Goal: Information Seeking & Learning: Understand process/instructions

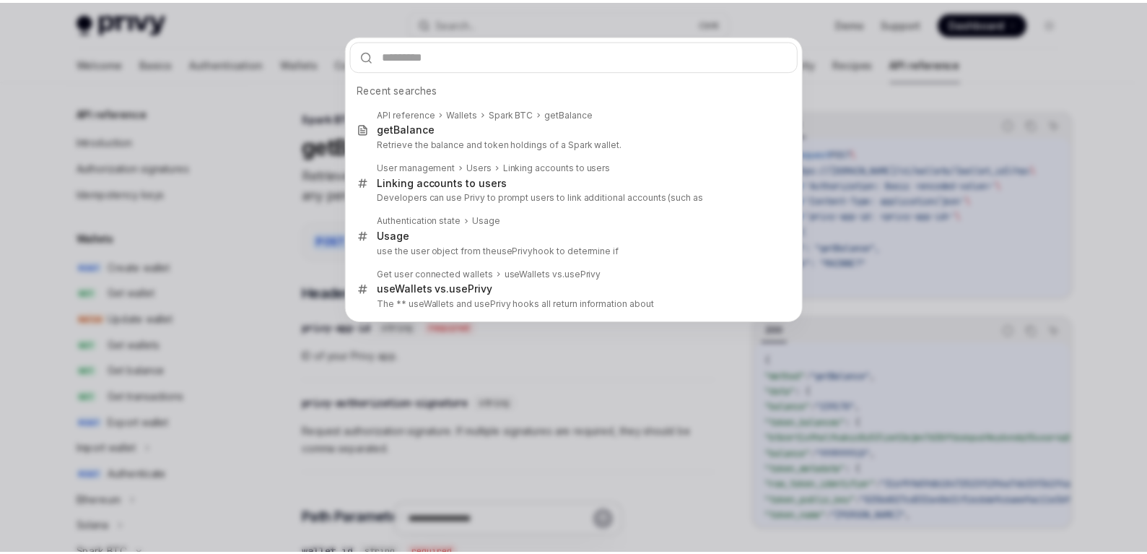
scroll to position [261, 0]
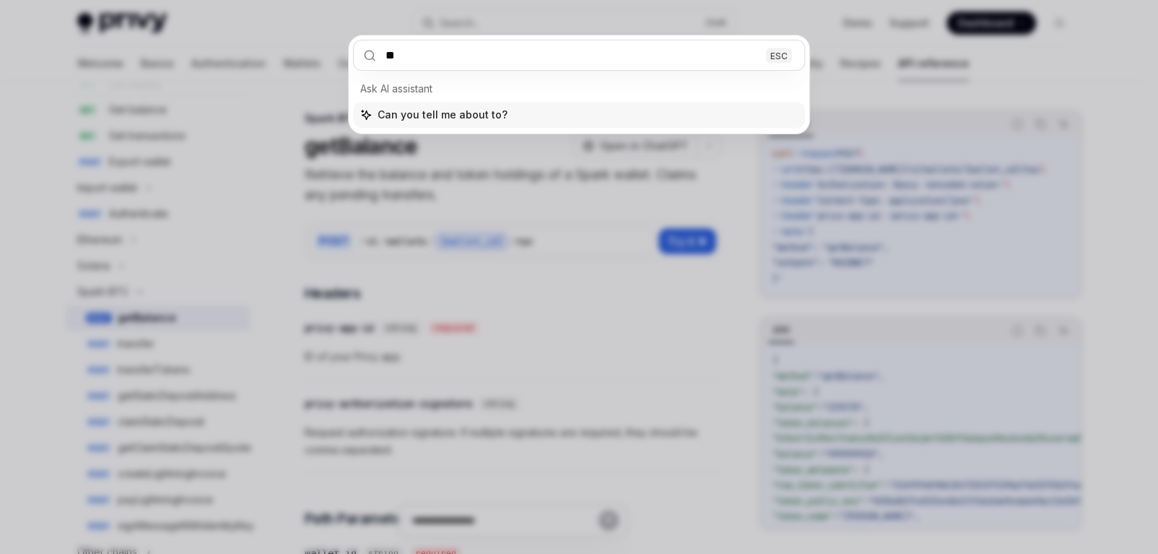
type input "*"
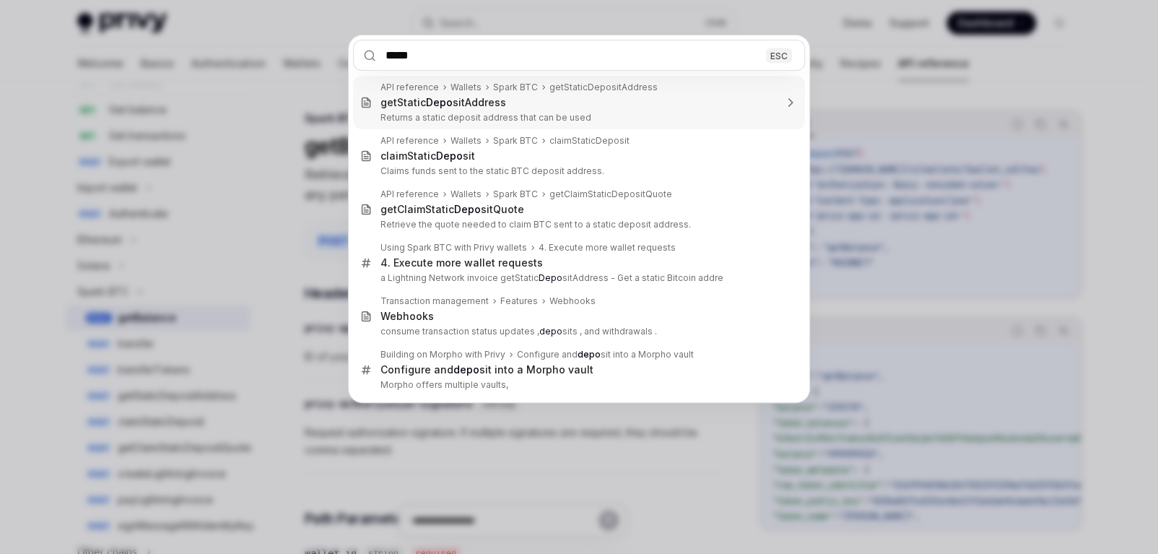
type input "******"
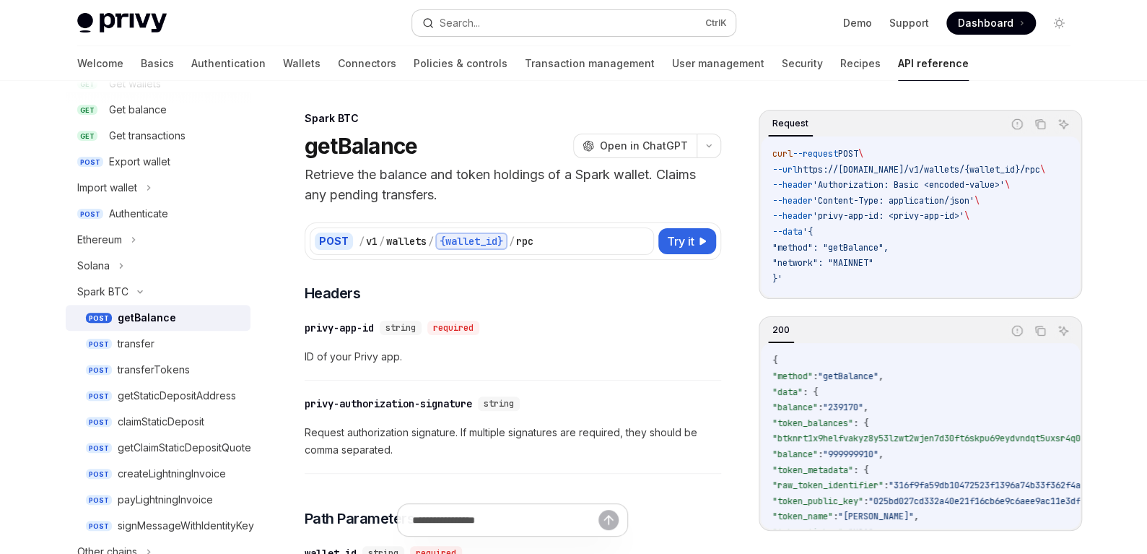
click at [562, 30] on button "Search... Ctrl K" at bounding box center [573, 23] width 323 height 26
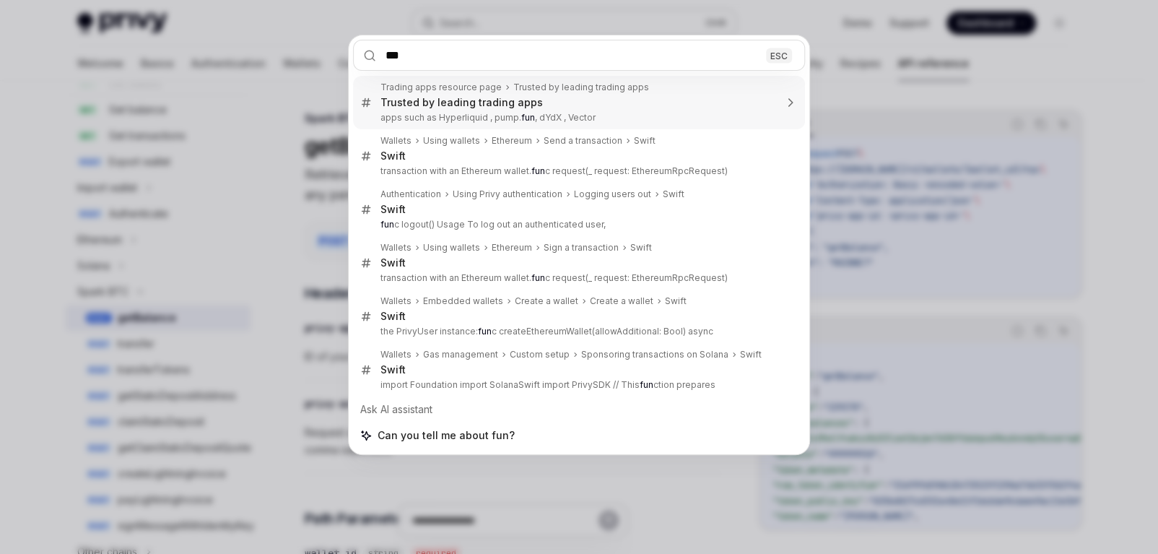
type input "****"
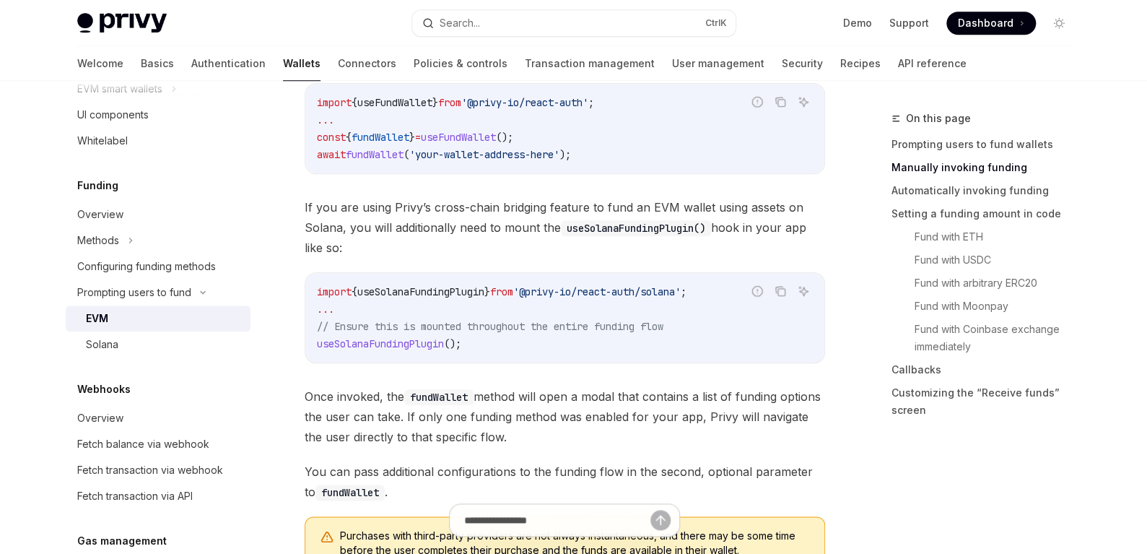
scroll to position [581, 0]
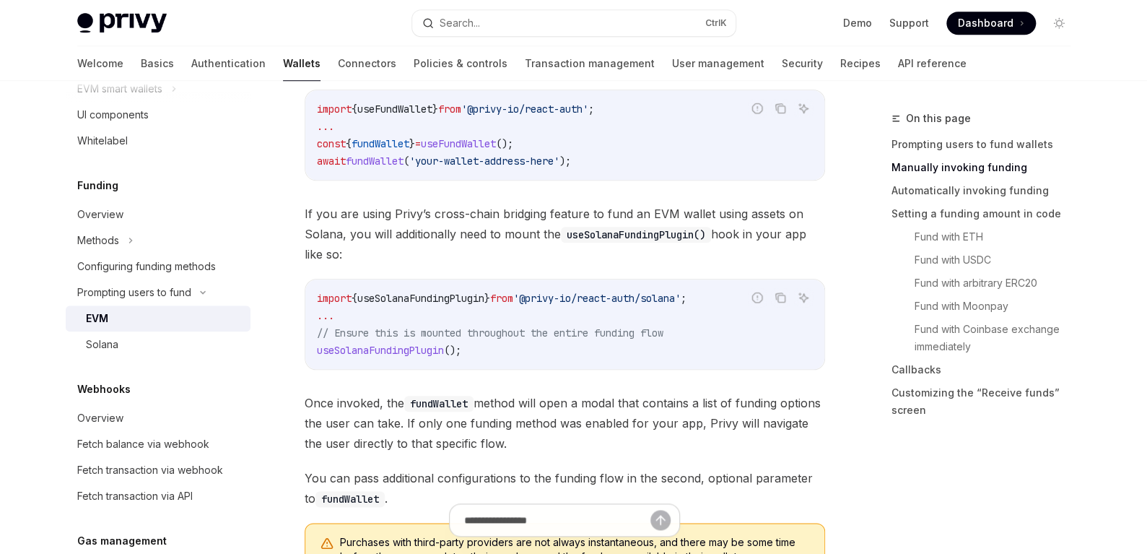
click at [496, 143] on span "useFundWallet" at bounding box center [458, 143] width 75 height 13
copy code "const { fundWallet } = useFundWallet ();"
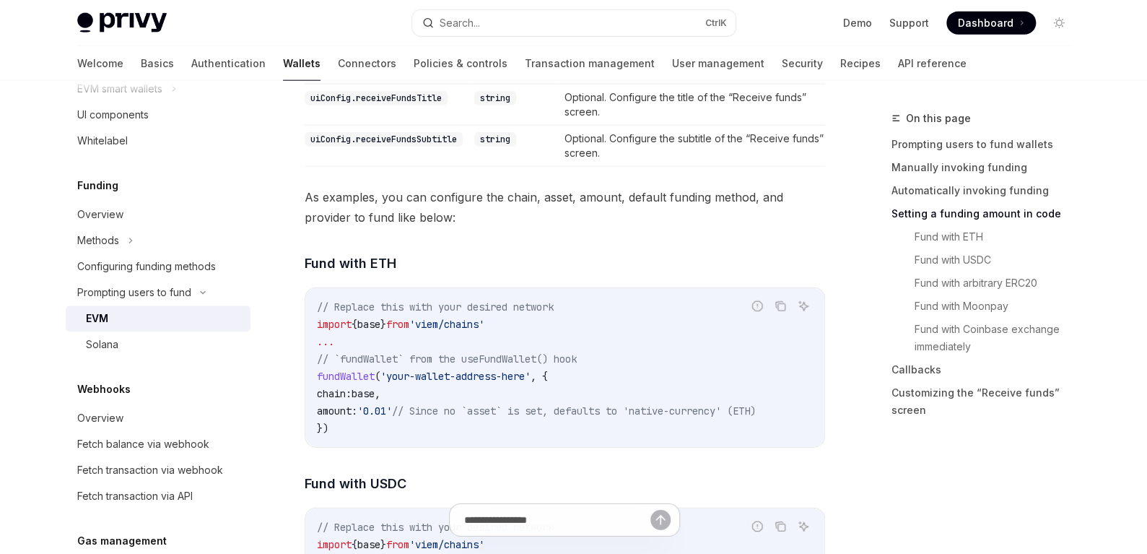
scroll to position [1880, 0]
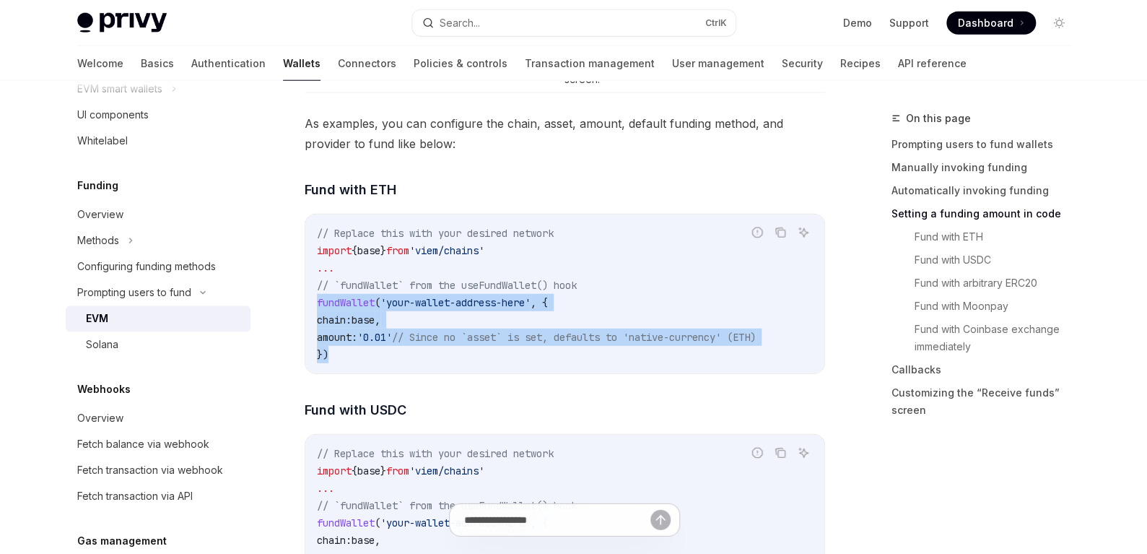
drag, startPoint x: 356, startPoint y: 345, endPoint x: 284, endPoint y: 298, distance: 86.1
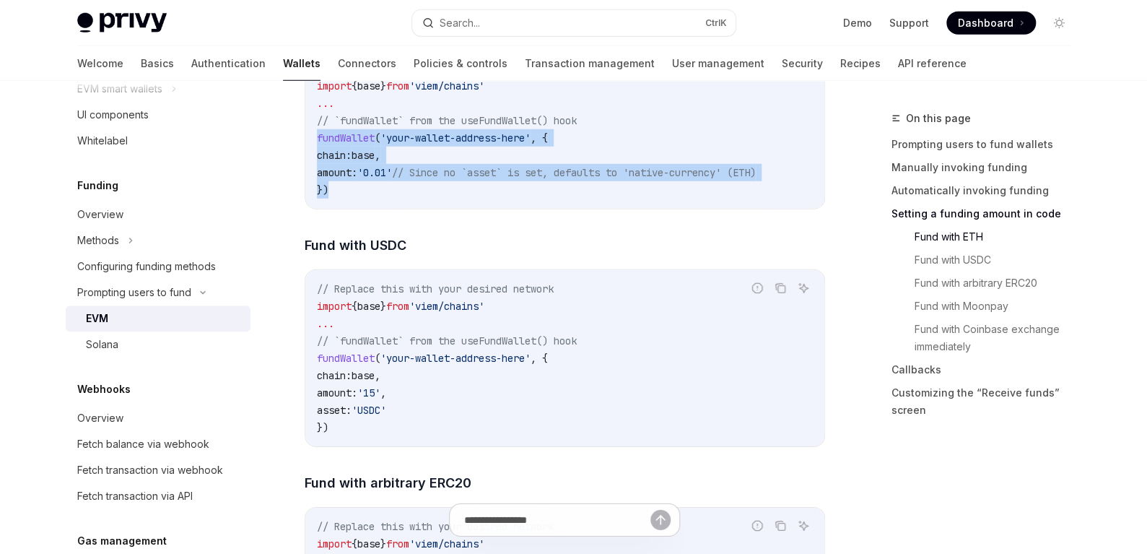
scroll to position [2169, 0]
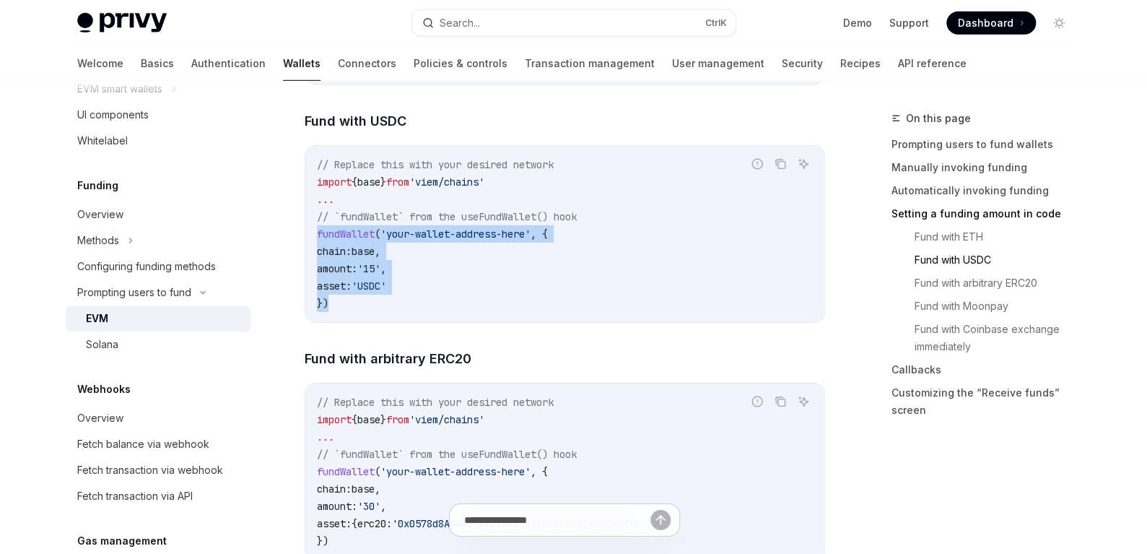
drag, startPoint x: 338, startPoint y: 294, endPoint x: 284, endPoint y: 236, distance: 79.1
copy code "fundWallet ( 'your-wallet-address-here' , { chain: base , amount: '15' , asset:…"
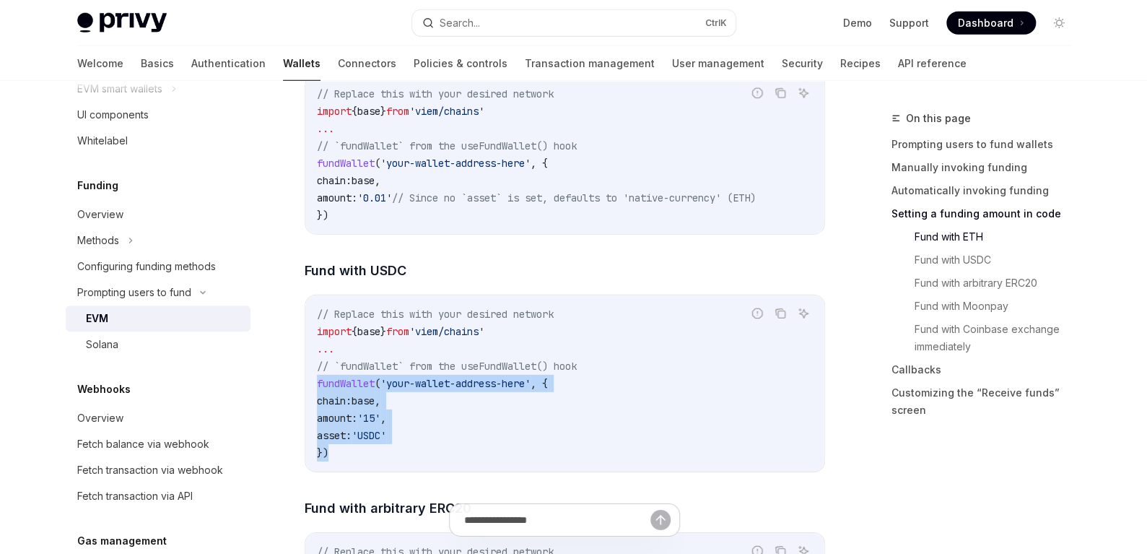
scroll to position [2024, 0]
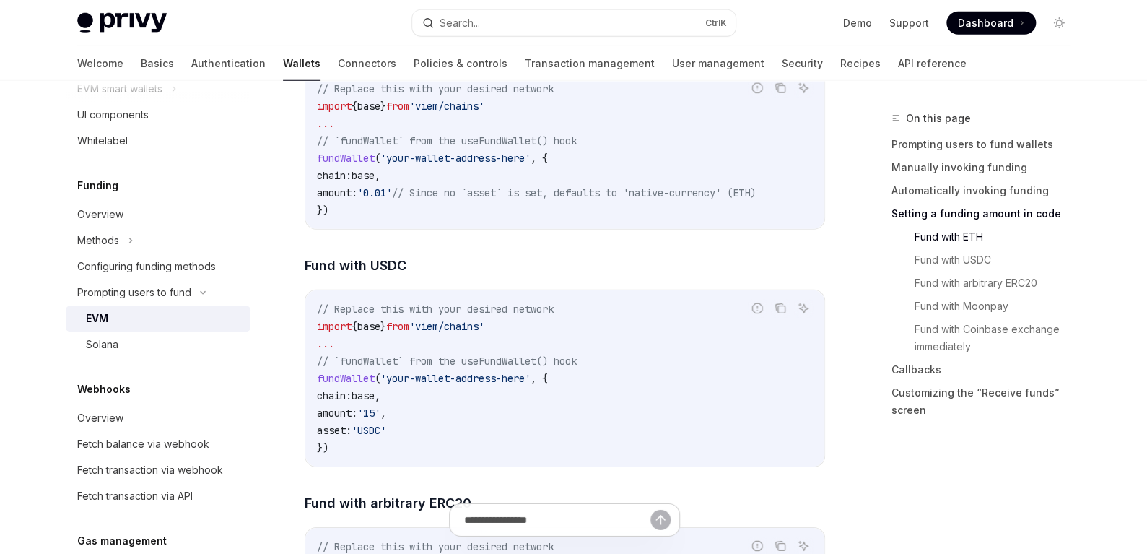
click at [466, 320] on span "'viem/chains'" at bounding box center [446, 326] width 75 height 13
copy code "import { base } from 'viem/chains'"
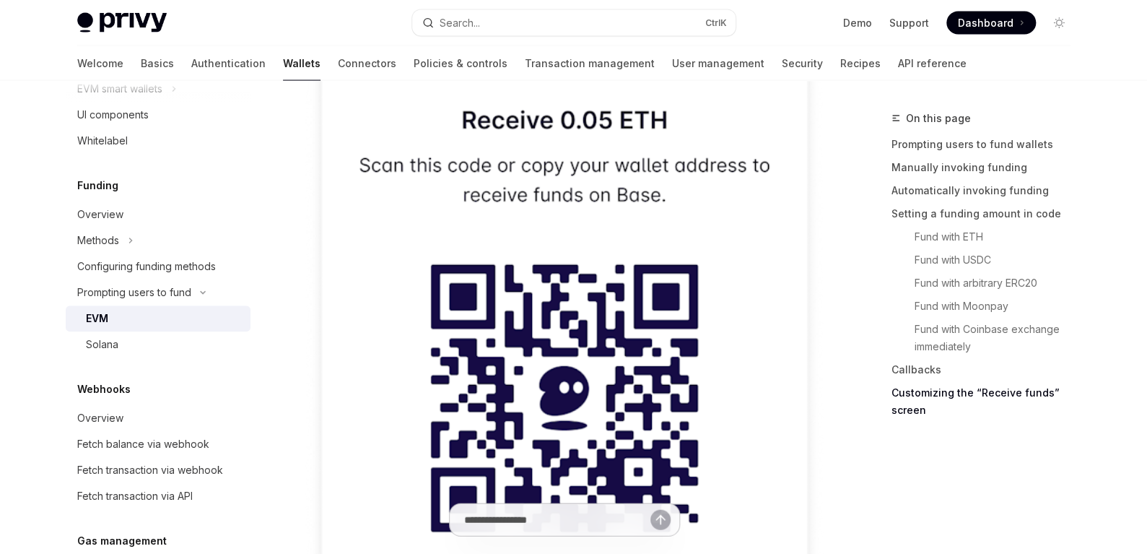
scroll to position [4334, 0]
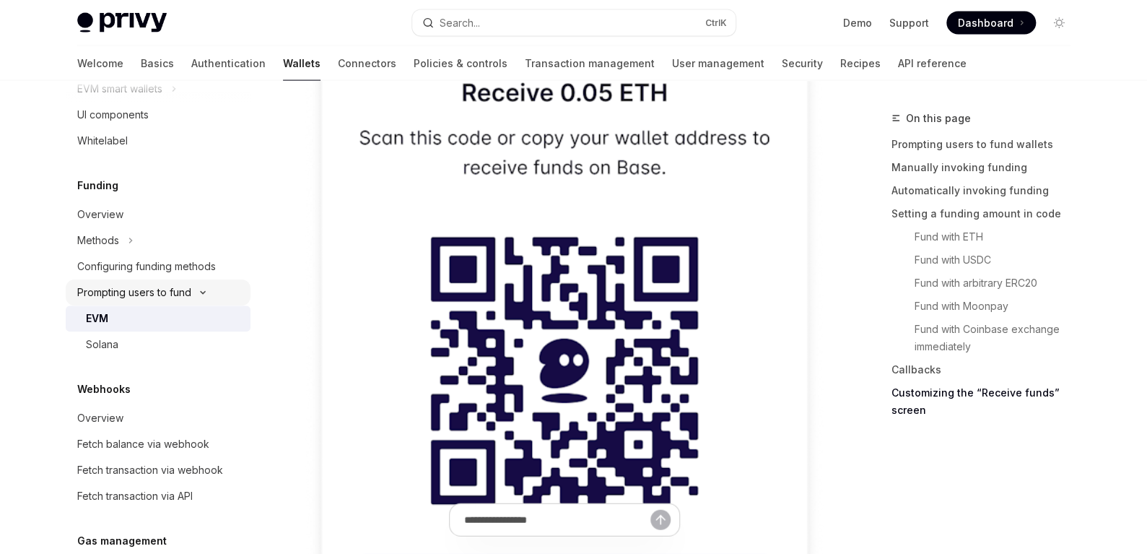
click at [152, 284] on div "Prompting users to fund" at bounding box center [134, 292] width 114 height 17
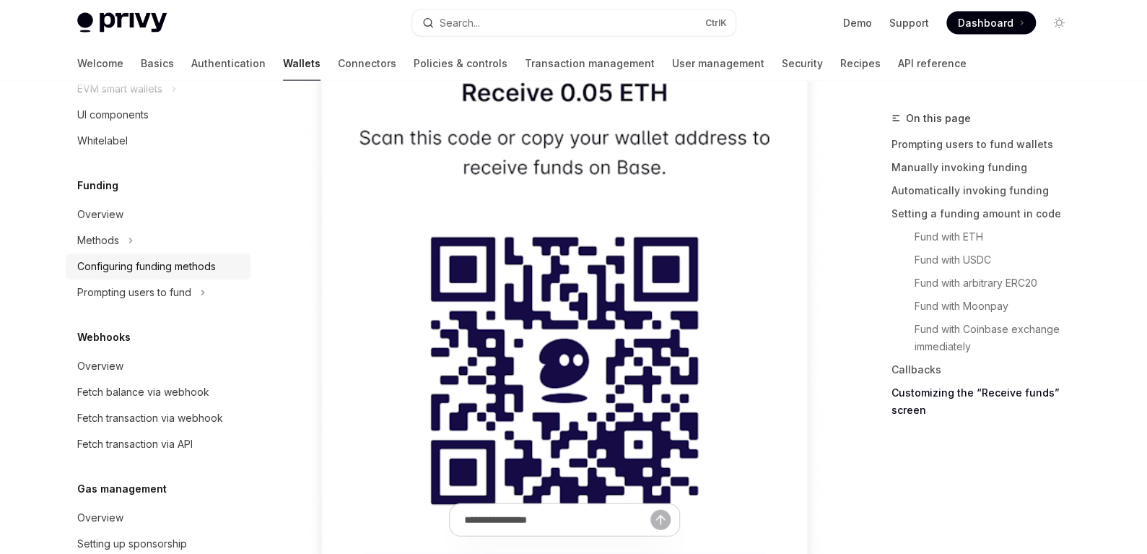
click at [172, 267] on div "Configuring funding methods" at bounding box center [146, 266] width 139 height 17
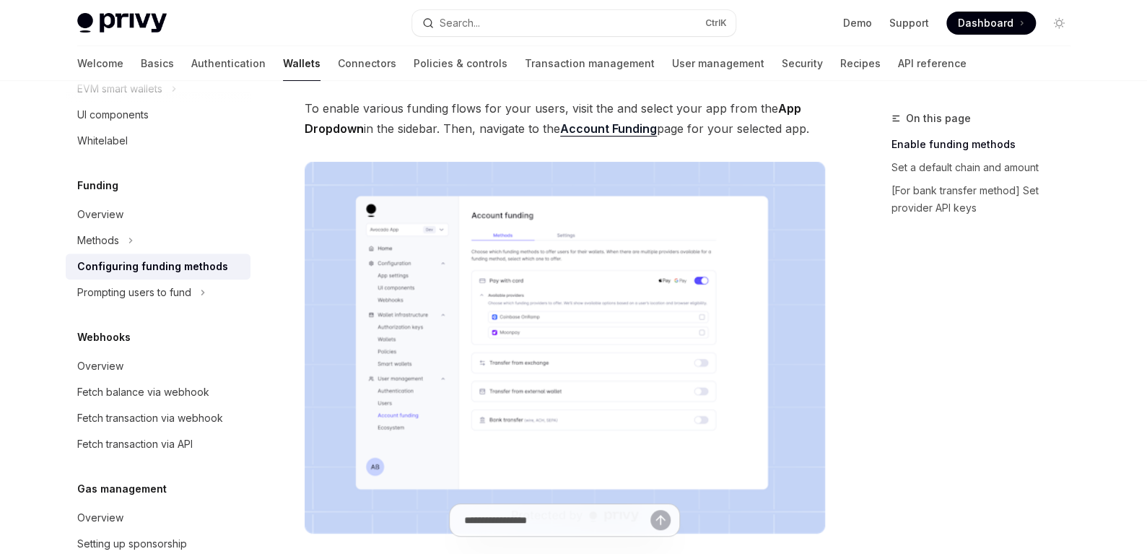
scroll to position [144, 0]
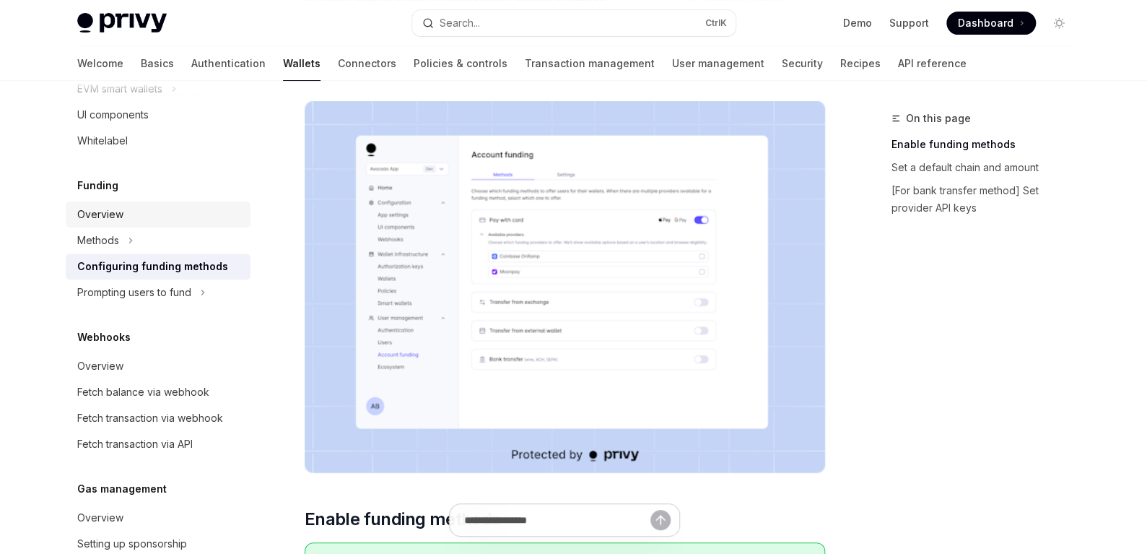
click at [147, 206] on div "Overview" at bounding box center [159, 214] width 165 height 17
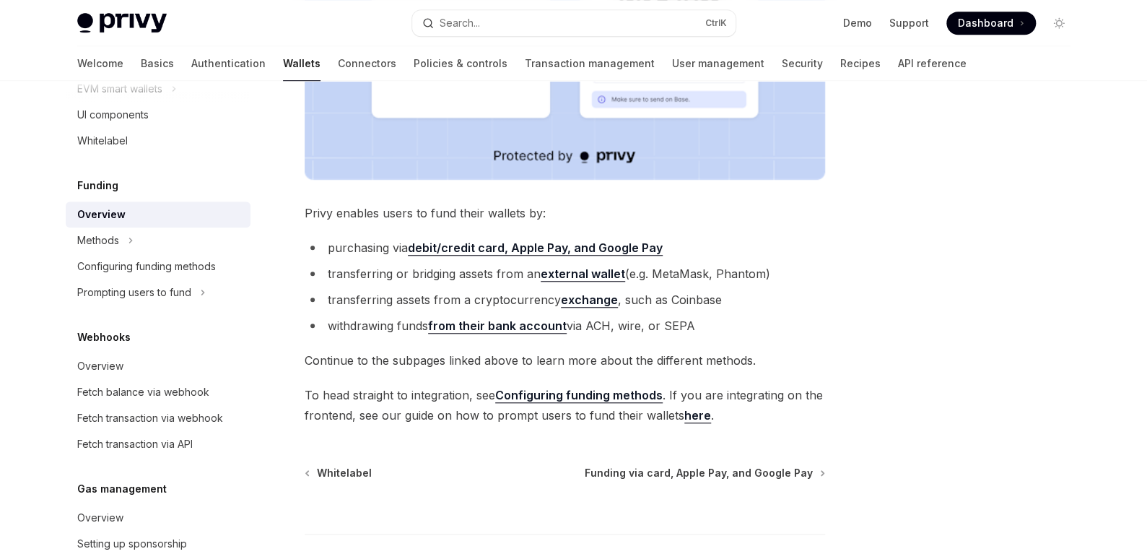
scroll to position [505, 0]
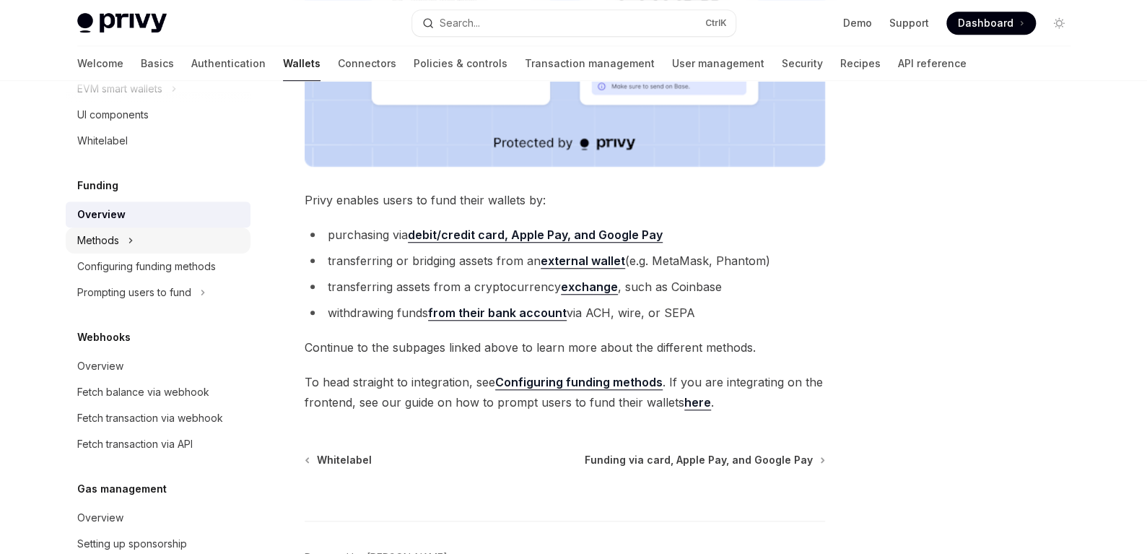
click at [139, 237] on div "Methods" at bounding box center [158, 240] width 185 height 26
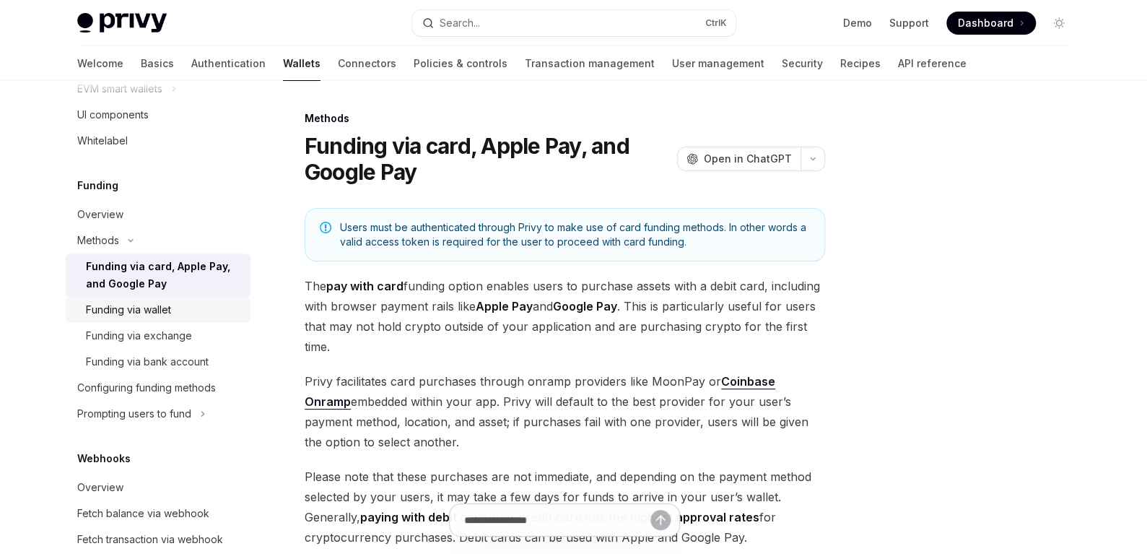
click at [131, 312] on div "Funding via wallet" at bounding box center [128, 309] width 85 height 17
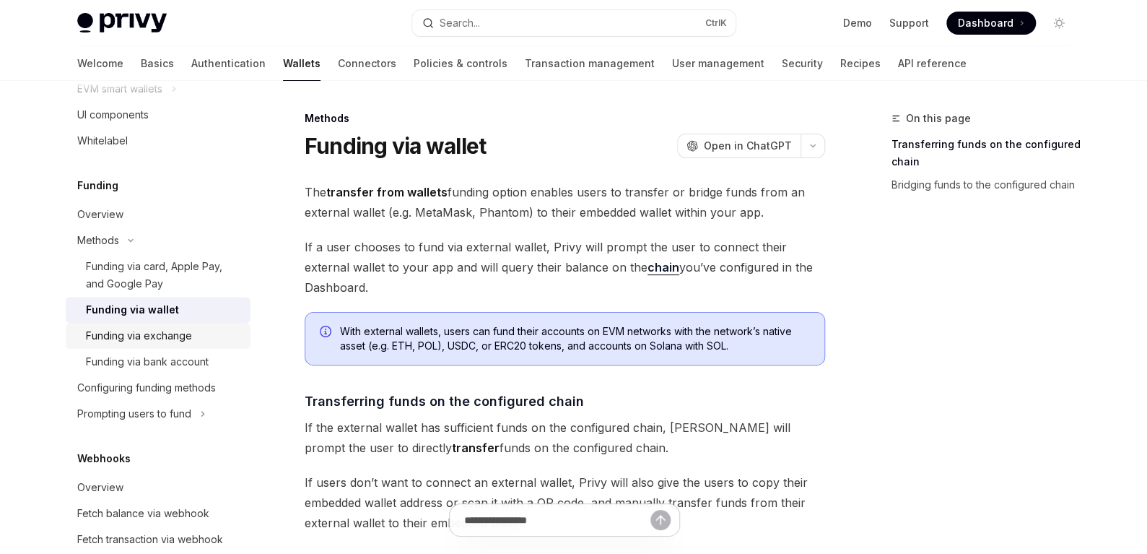
click at [203, 332] on div "Funding via exchange" at bounding box center [164, 335] width 156 height 17
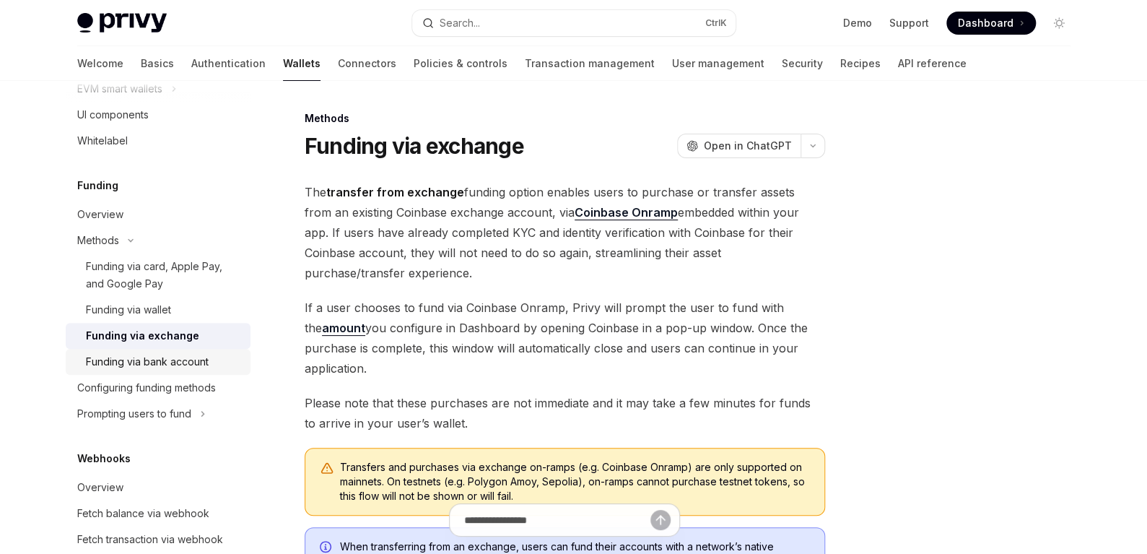
click at [196, 369] on div "Funding via bank account" at bounding box center [147, 361] width 123 height 17
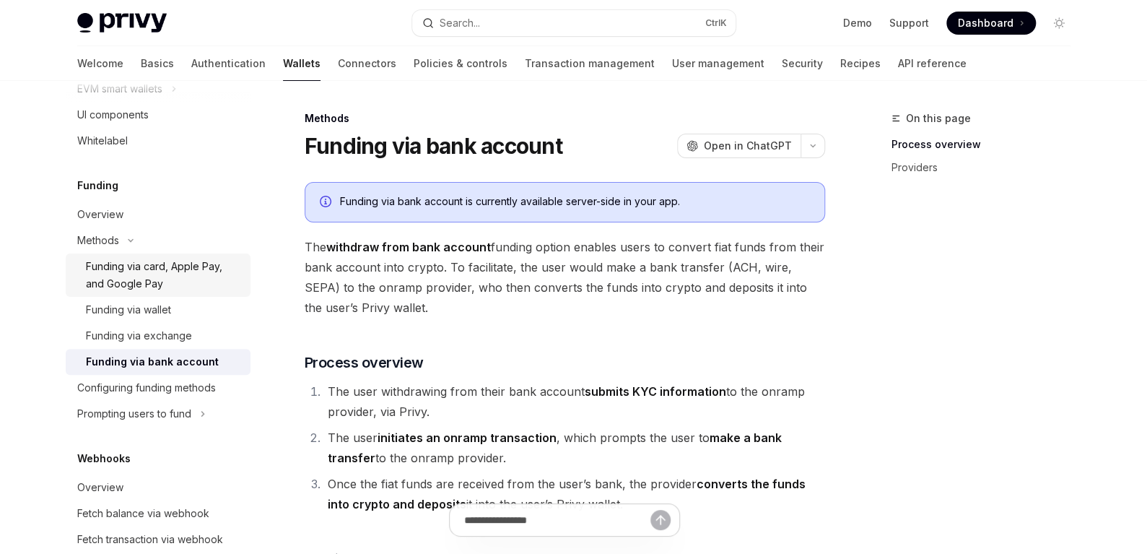
click at [179, 274] on div "Funding via card, Apple Pay, and Google Pay" at bounding box center [164, 275] width 156 height 35
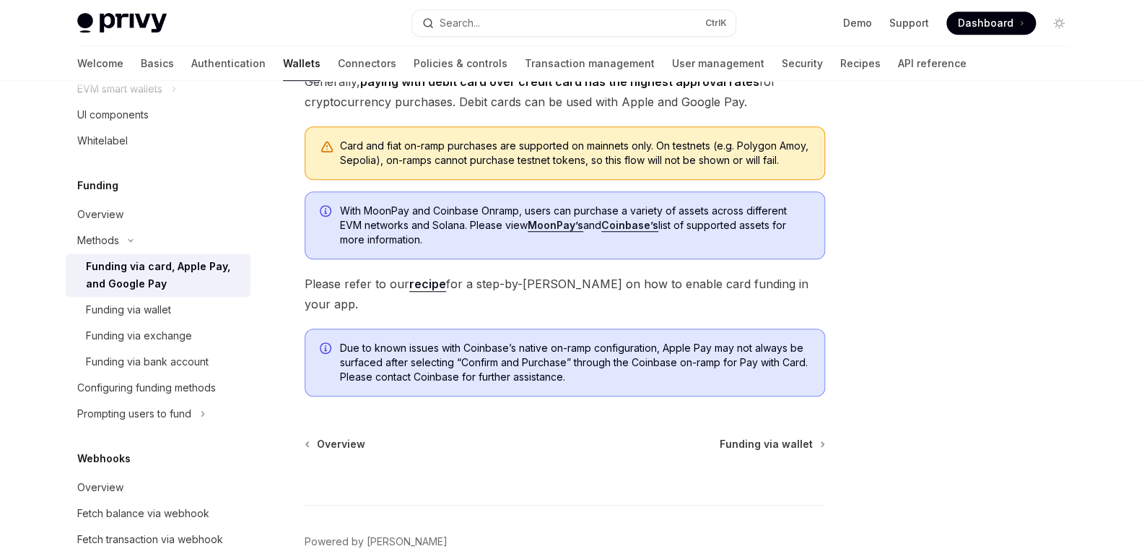
scroll to position [431, 0]
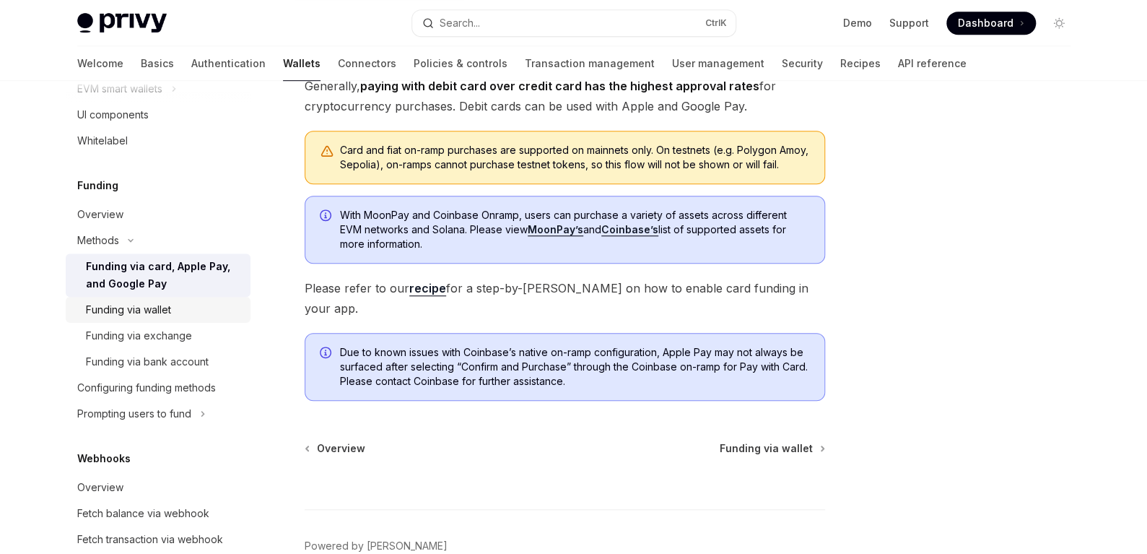
click at [182, 318] on link "Funding via wallet" at bounding box center [158, 310] width 185 height 26
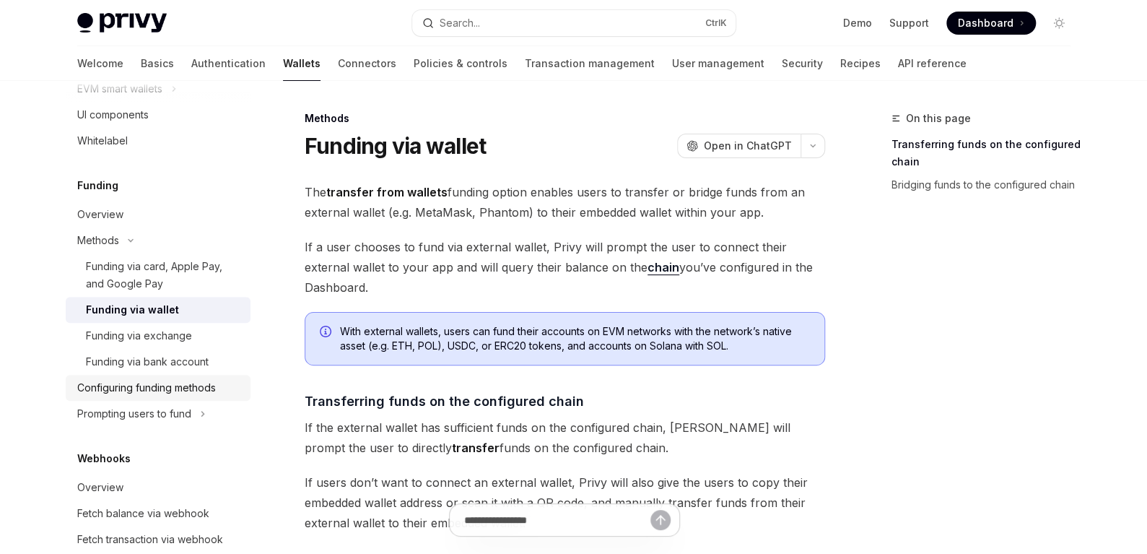
click at [173, 393] on div "Configuring funding methods" at bounding box center [146, 387] width 139 height 17
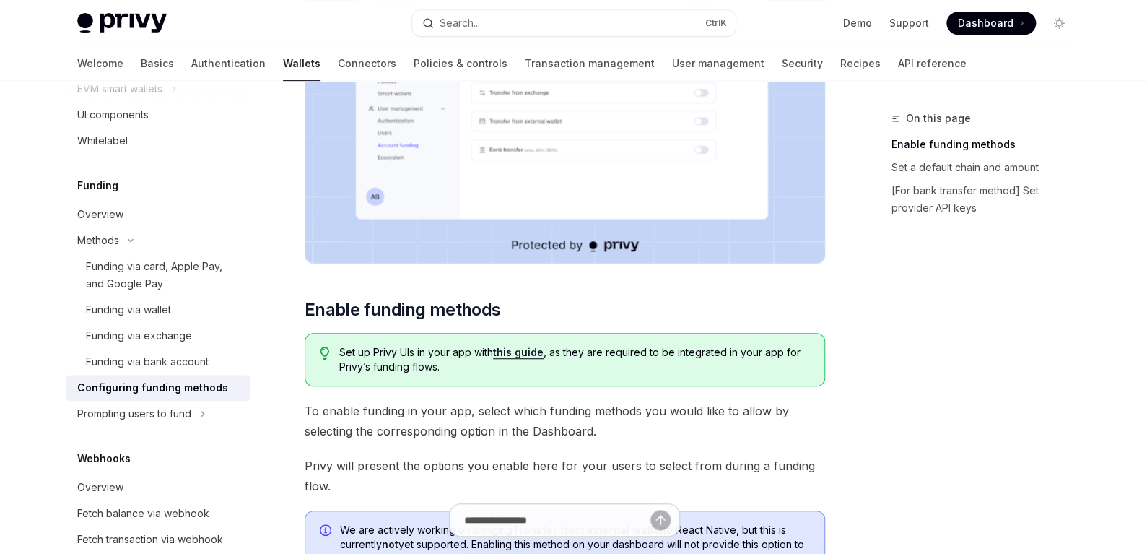
scroll to position [361, 0]
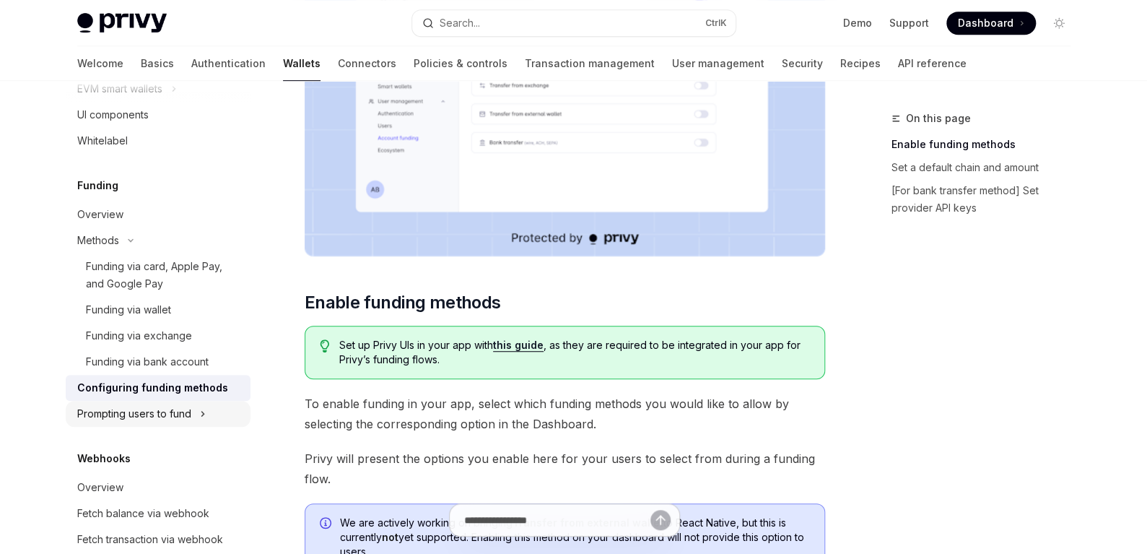
click at [156, 418] on div "Prompting users to fund" at bounding box center [134, 413] width 114 height 17
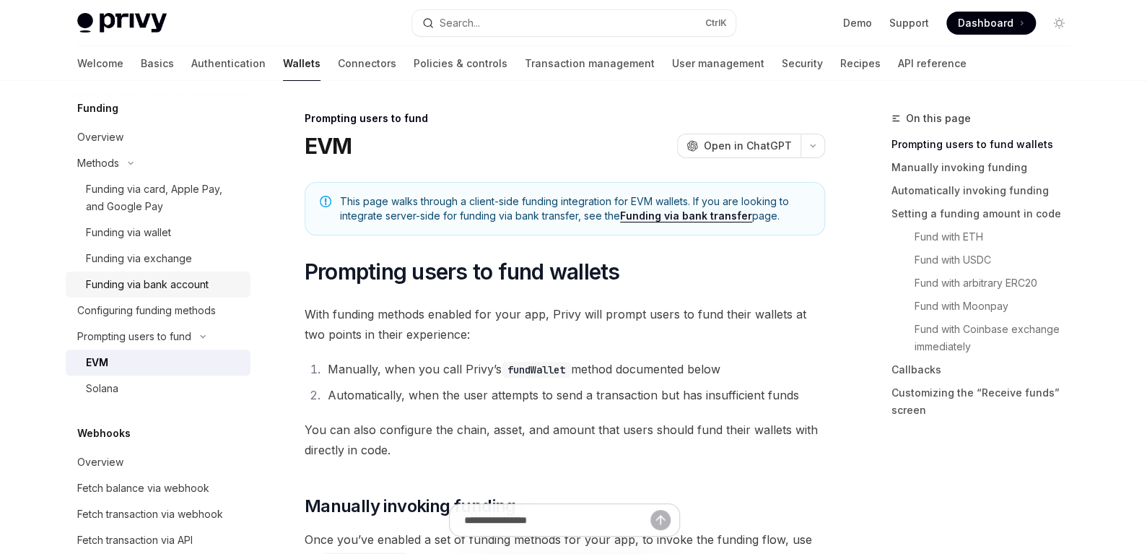
scroll to position [648, 0]
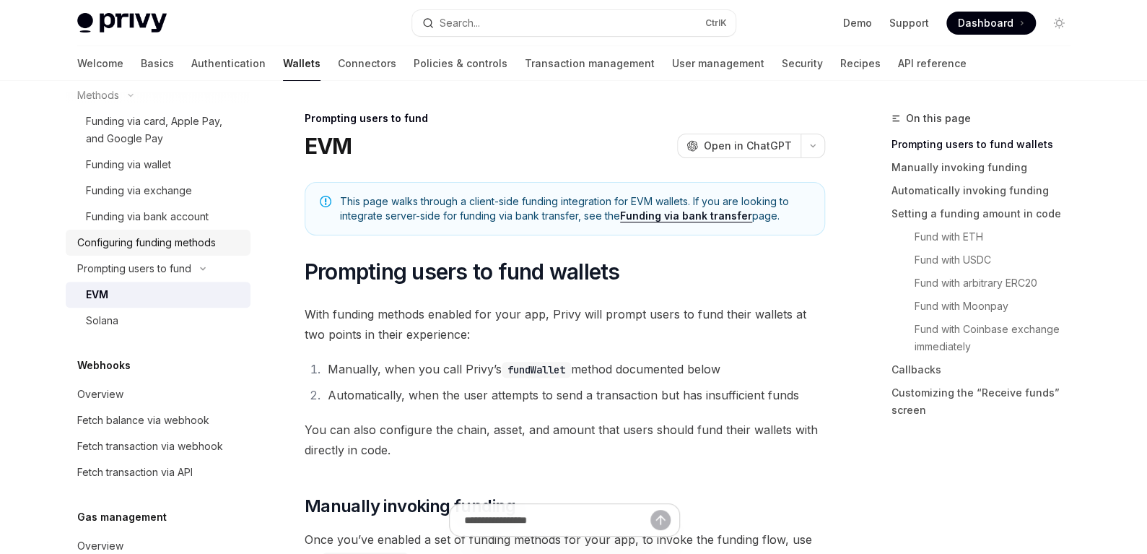
click at [156, 242] on div "Configuring funding methods" at bounding box center [146, 242] width 139 height 17
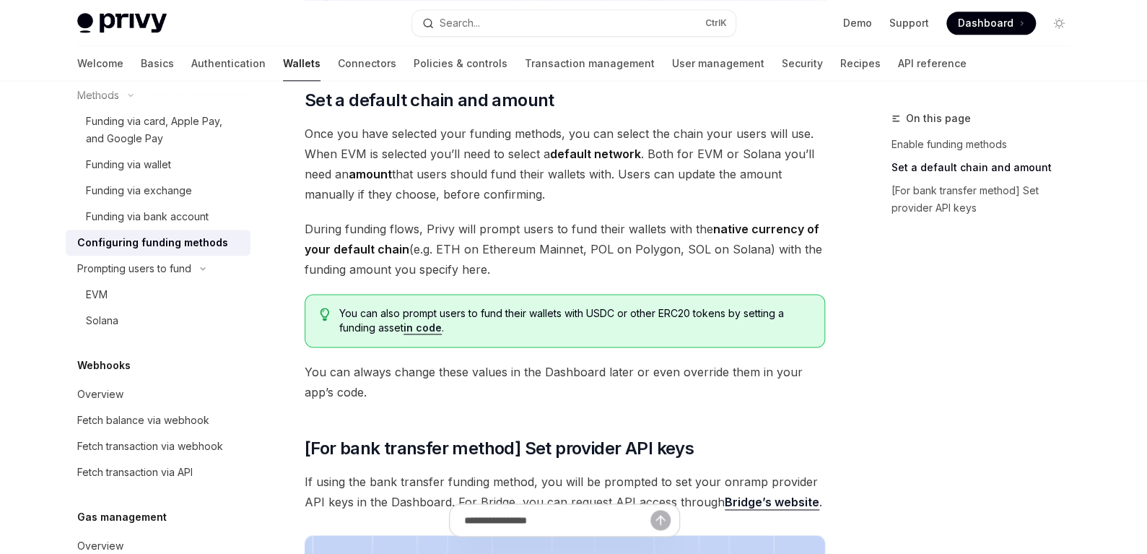
scroll to position [813, 0]
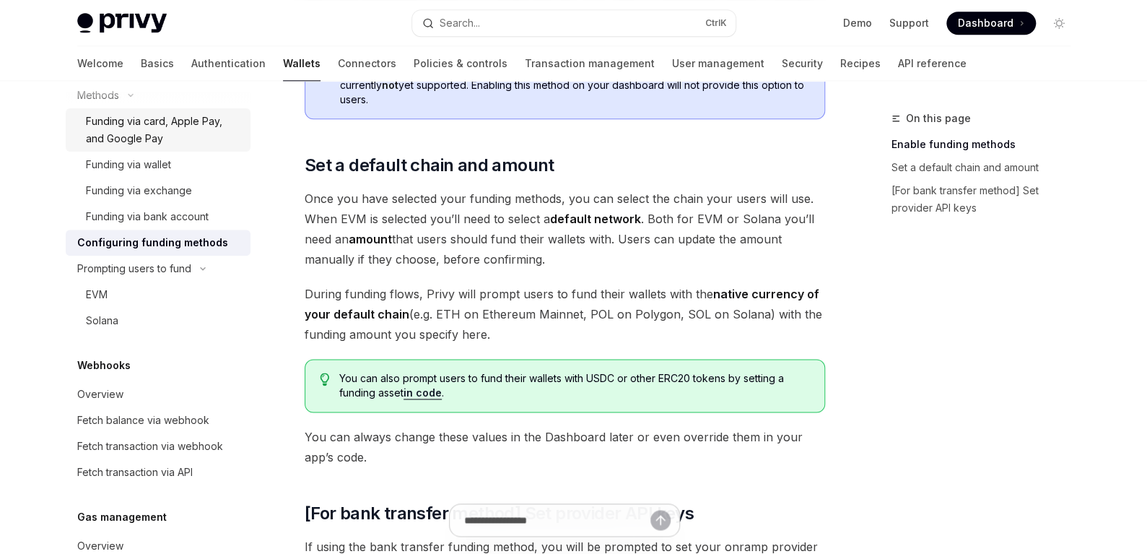
click at [135, 123] on div "Funding via card, Apple Pay, and Google Pay" at bounding box center [164, 130] width 156 height 35
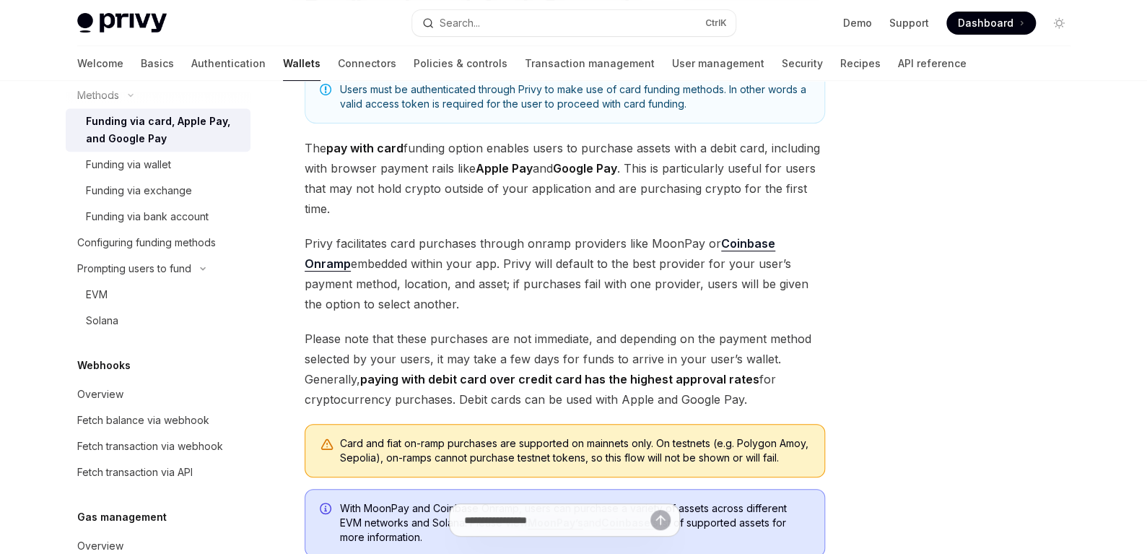
scroll to position [144, 0]
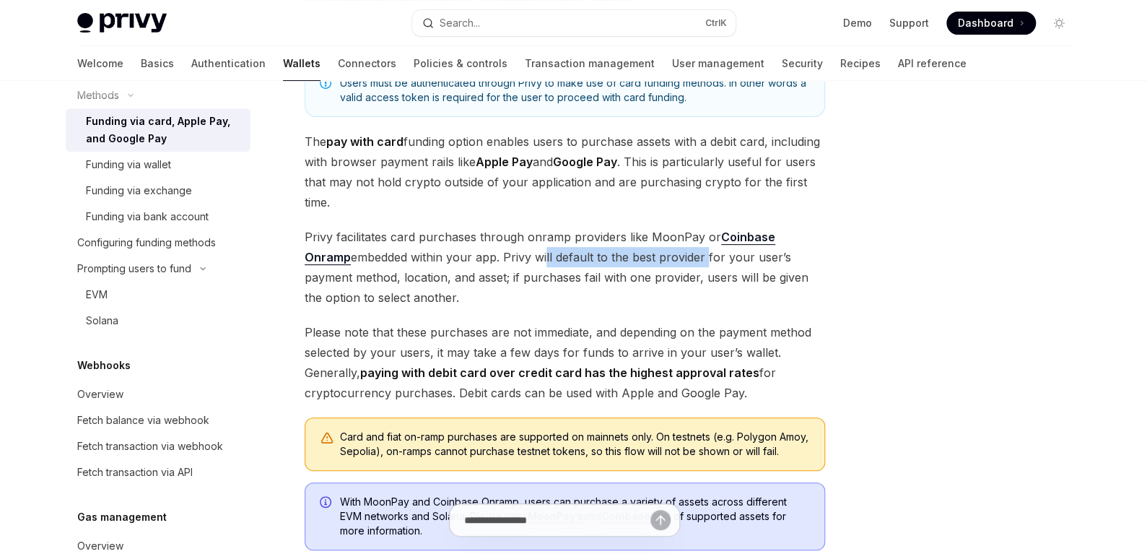
drag, startPoint x: 632, startPoint y: 261, endPoint x: 657, endPoint y: 255, distance: 25.9
click at [656, 256] on span "Privy facilitates card purchases through onramp providers like MoonPay or Coinb…" at bounding box center [565, 267] width 520 height 81
click at [703, 257] on span "Privy facilitates card purchases through onramp providers like MoonPay or Coinb…" at bounding box center [565, 267] width 520 height 81
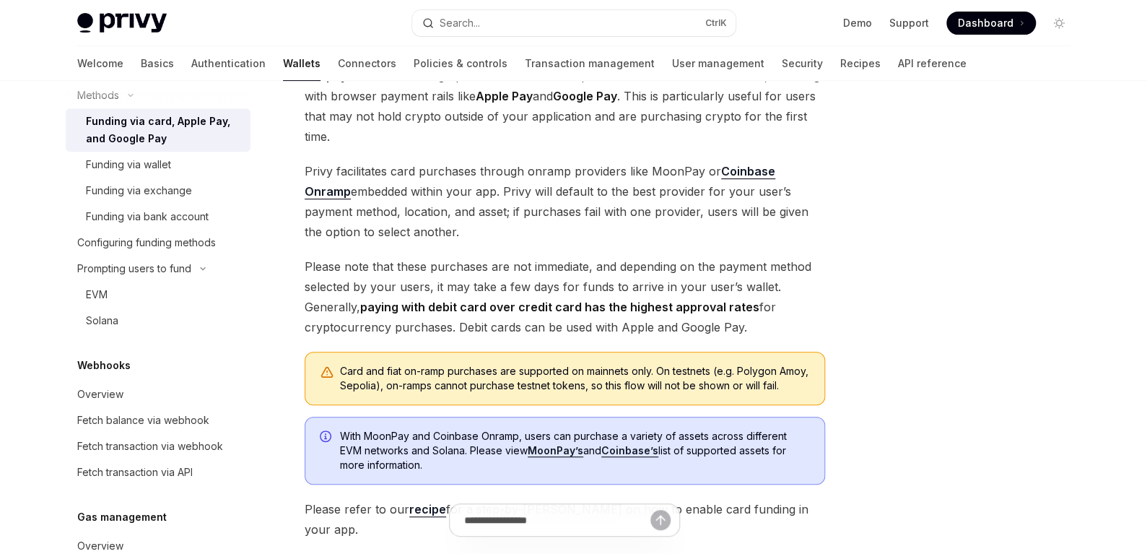
scroll to position [216, 0]
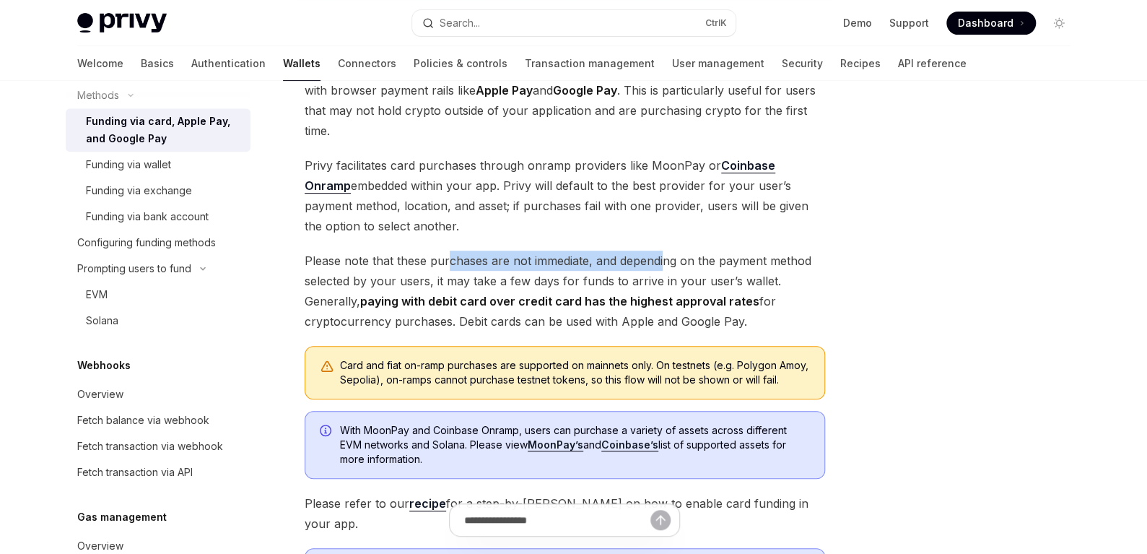
drag, startPoint x: 555, startPoint y: 267, endPoint x: 662, endPoint y: 261, distance: 107.0
click at [662, 261] on span "Please note that these purchases are not immediate, and depending on the paymen…" at bounding box center [565, 290] width 520 height 81
click at [729, 281] on span "Please note that these purchases are not immediate, and depending on the paymen…" at bounding box center [565, 290] width 520 height 81
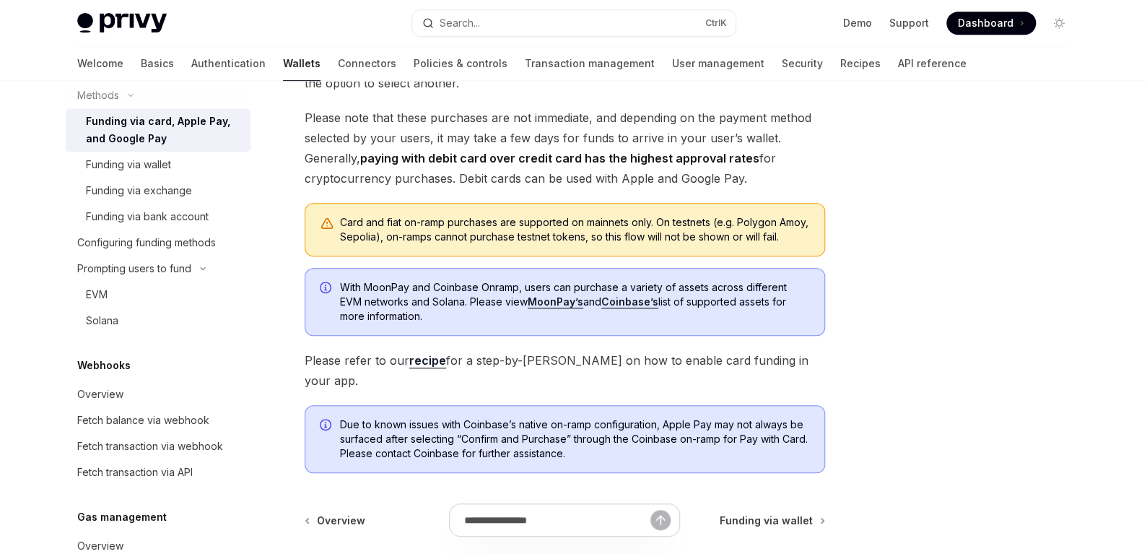
scroll to position [361, 0]
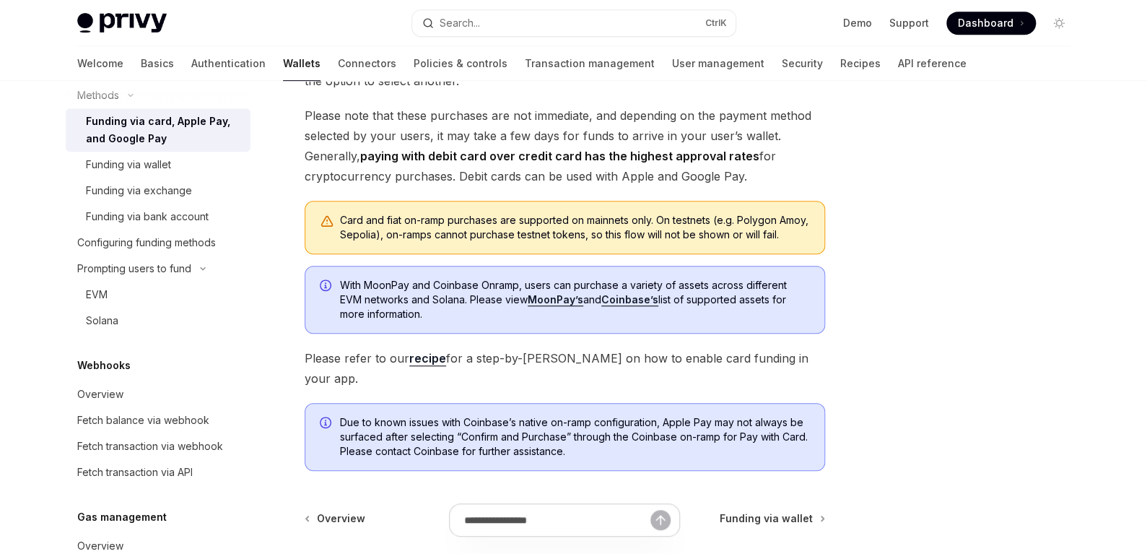
click at [423, 366] on link "recipe" at bounding box center [427, 358] width 37 height 15
type textarea "*"
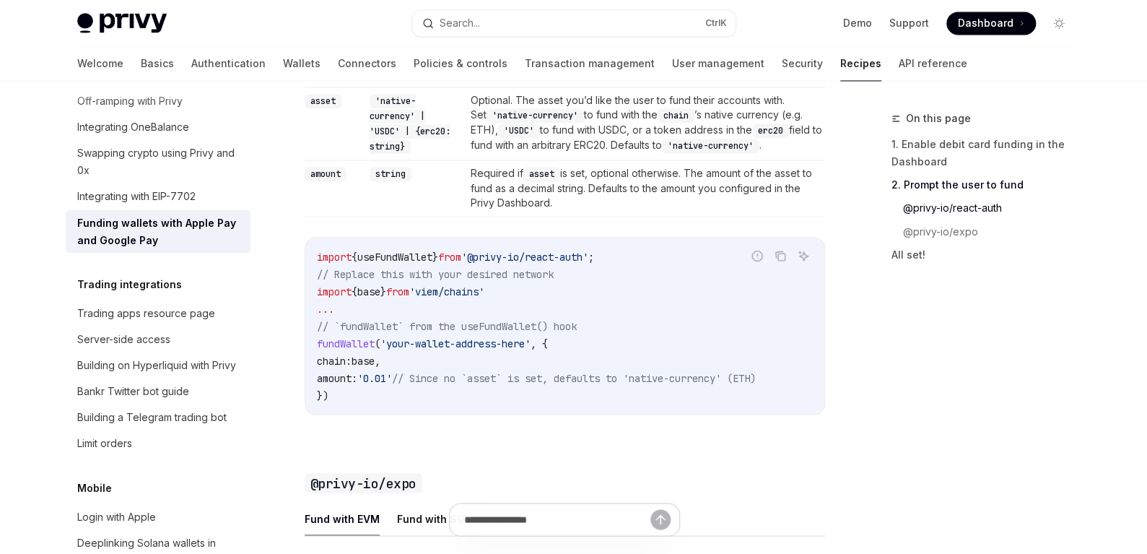
scroll to position [1298, 0]
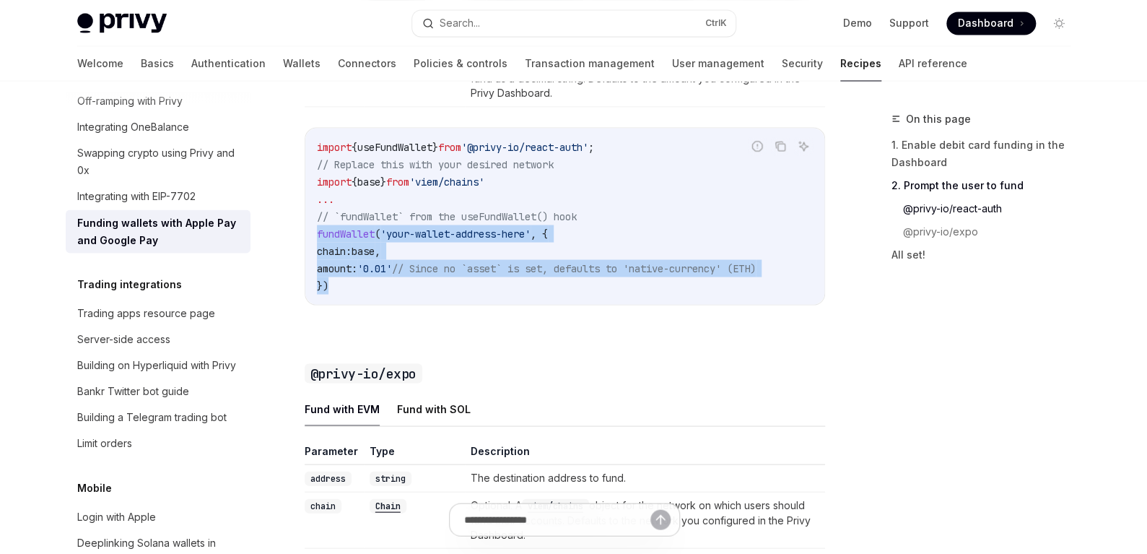
drag, startPoint x: 326, startPoint y: 284, endPoint x: 297, endPoint y: 240, distance: 53.0
click at [297, 240] on div "Payments and gas sponsorship Funding wallets with Apple Pay and Google Pay Open…" at bounding box center [429, 43] width 797 height 2464
click at [375, 257] on span "base" at bounding box center [362, 250] width 23 height 13
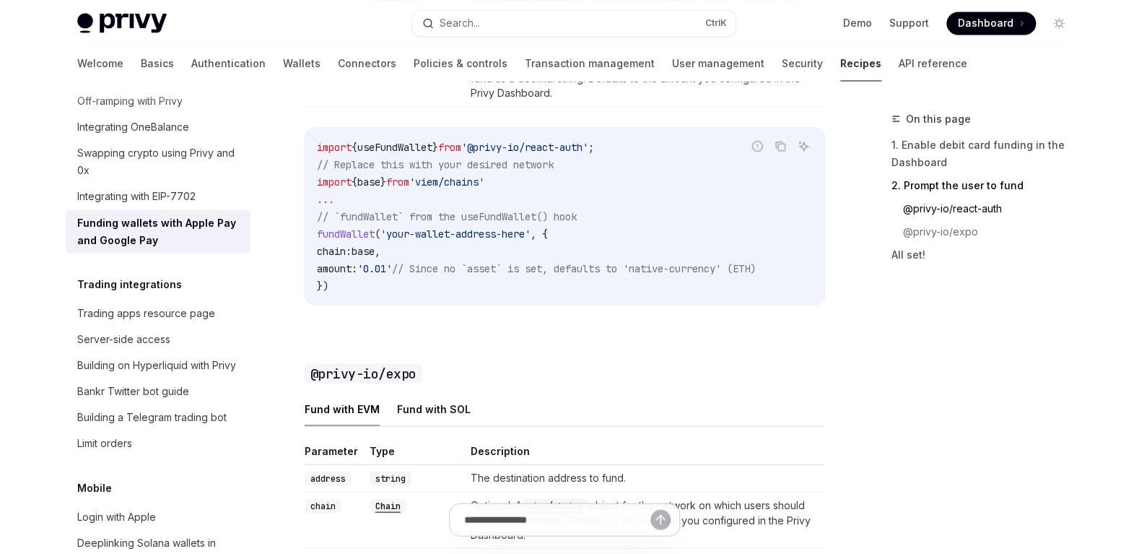
click at [375, 257] on span "base" at bounding box center [362, 250] width 23 height 13
drag, startPoint x: 473, startPoint y: 275, endPoint x: 735, endPoint y: 266, distance: 262.9
click at [735, 266] on code "import { useFundWallet } from '@privy-io/react-auth' ; // Replace this with you…" at bounding box center [565, 216] width 496 height 156
click at [718, 271] on span "// Since no `asset` is set, defaults to 'native-currency' (ETH)" at bounding box center [574, 267] width 364 height 13
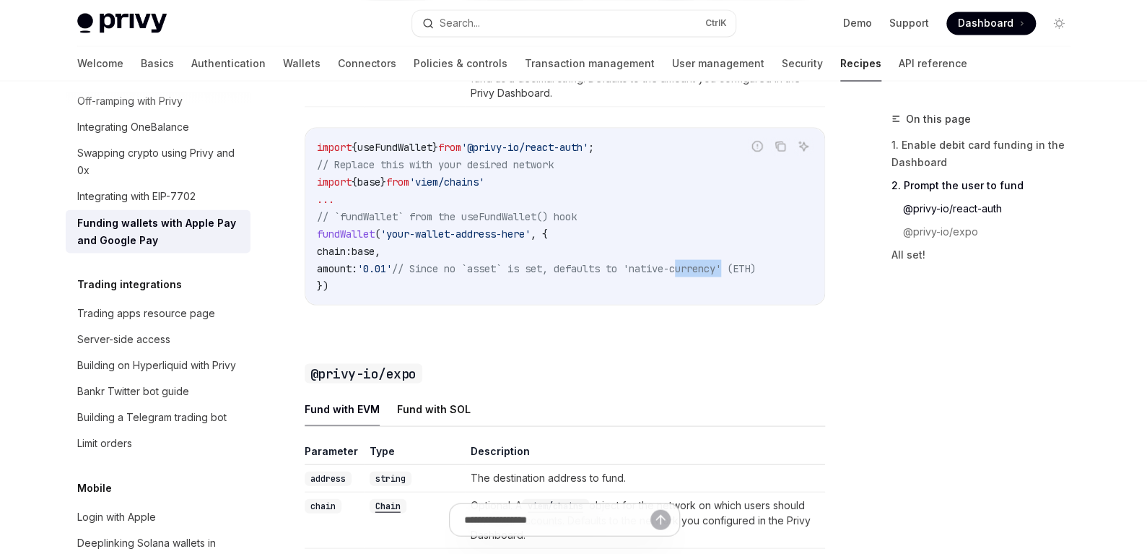
click at [710, 274] on span "// Since no `asset` is set, defaults to 'native-currency' (ETH)" at bounding box center [574, 267] width 364 height 13
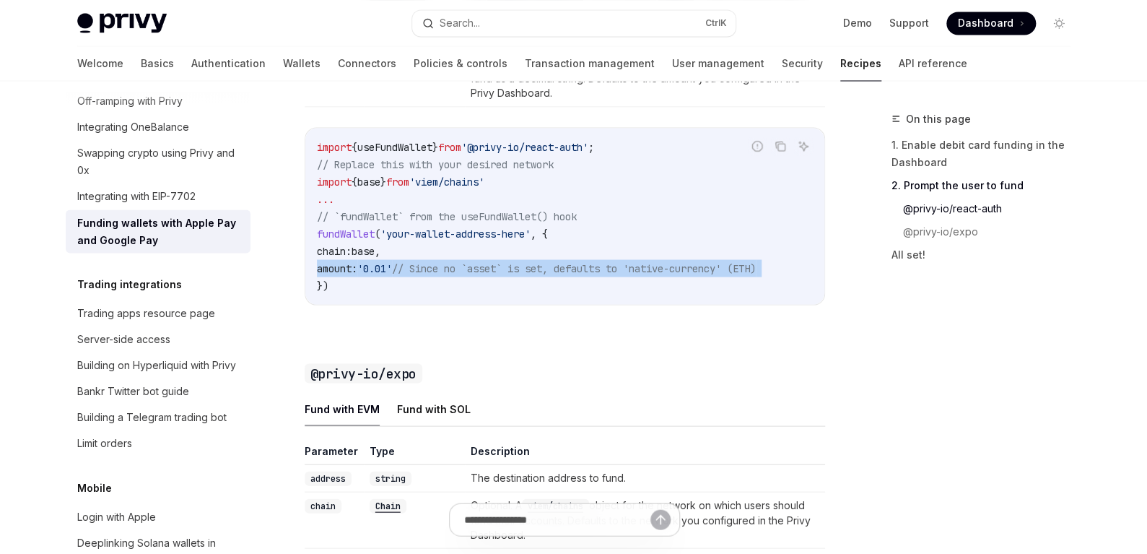
click at [710, 274] on span "// Since no `asset` is set, defaults to 'native-currency' (ETH)" at bounding box center [574, 267] width 364 height 13
click at [554, 274] on span "// Since no `asset` is set, defaults to 'native-currency' (ETH)" at bounding box center [574, 267] width 364 height 13
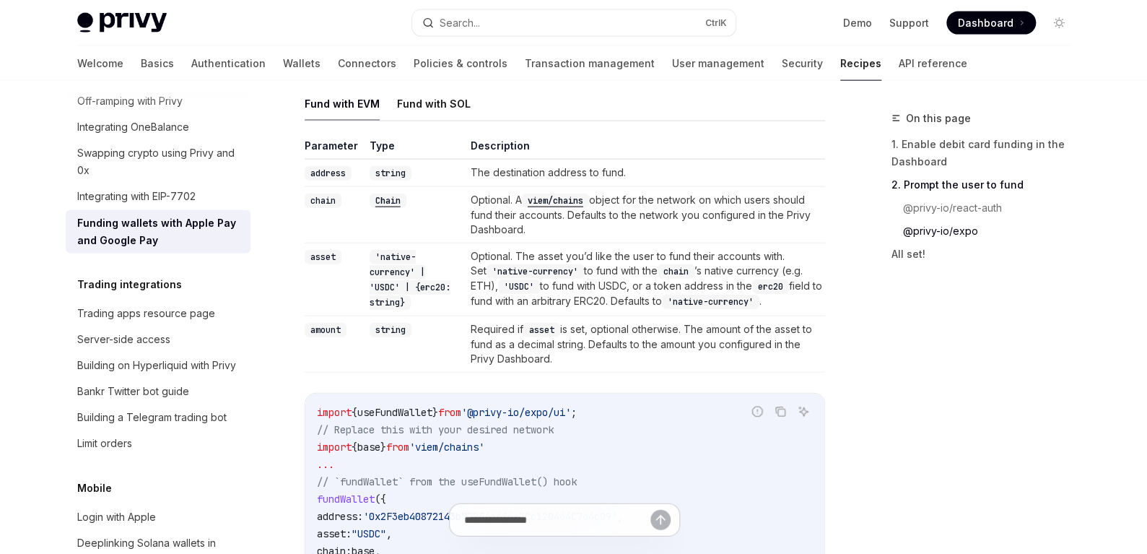
scroll to position [1666, 0]
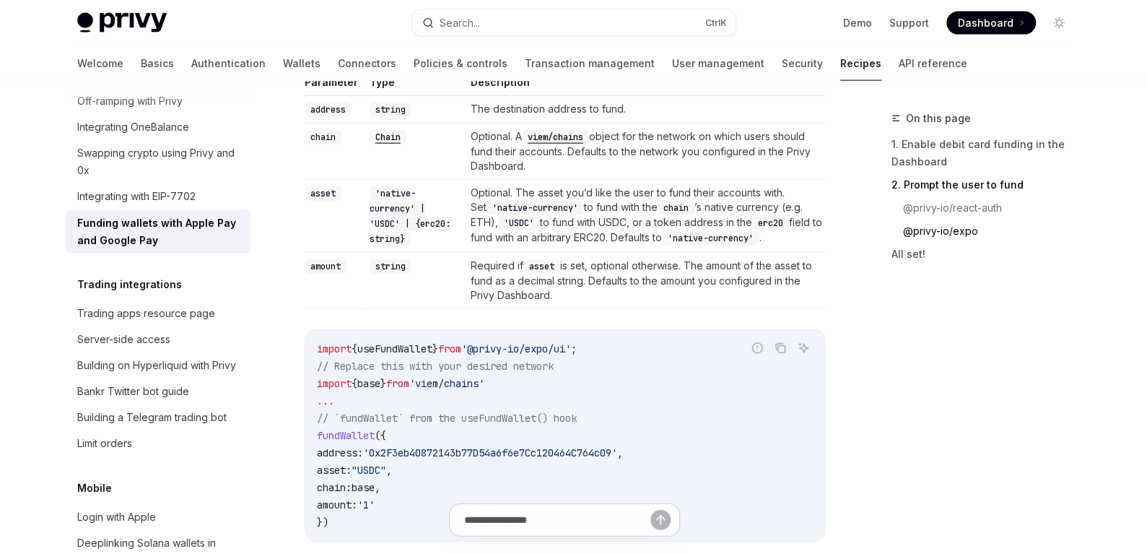
click at [571, 353] on span "'@privy-io/expo/ui'" at bounding box center [516, 348] width 110 height 13
copy code "import { useFundWallet } from '@privy-io/expo/ui' ;"
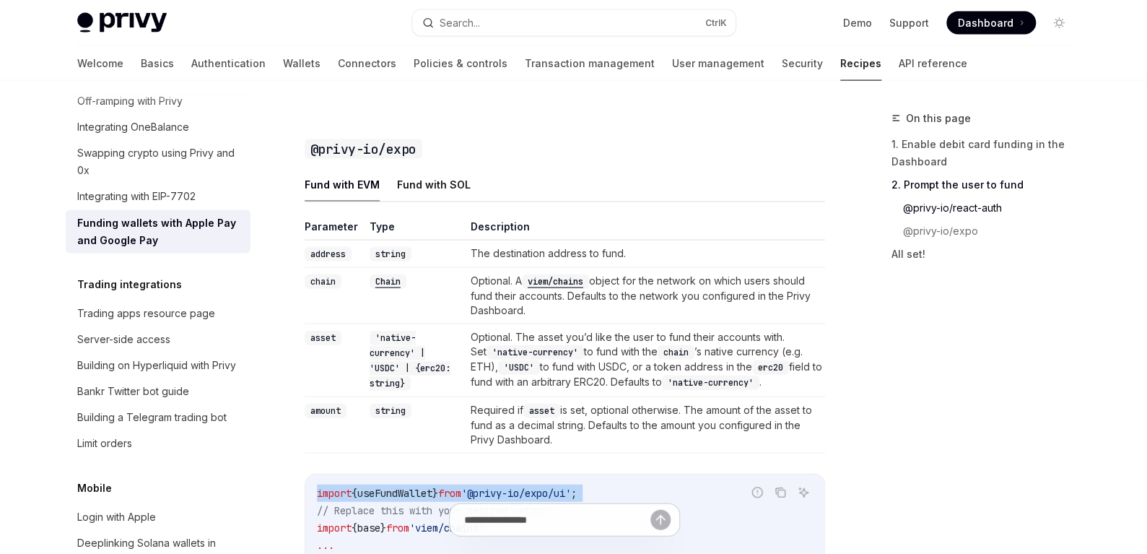
scroll to position [1521, 0]
click at [366, 159] on code "@privy-io/expo" at bounding box center [364, 149] width 118 height 19
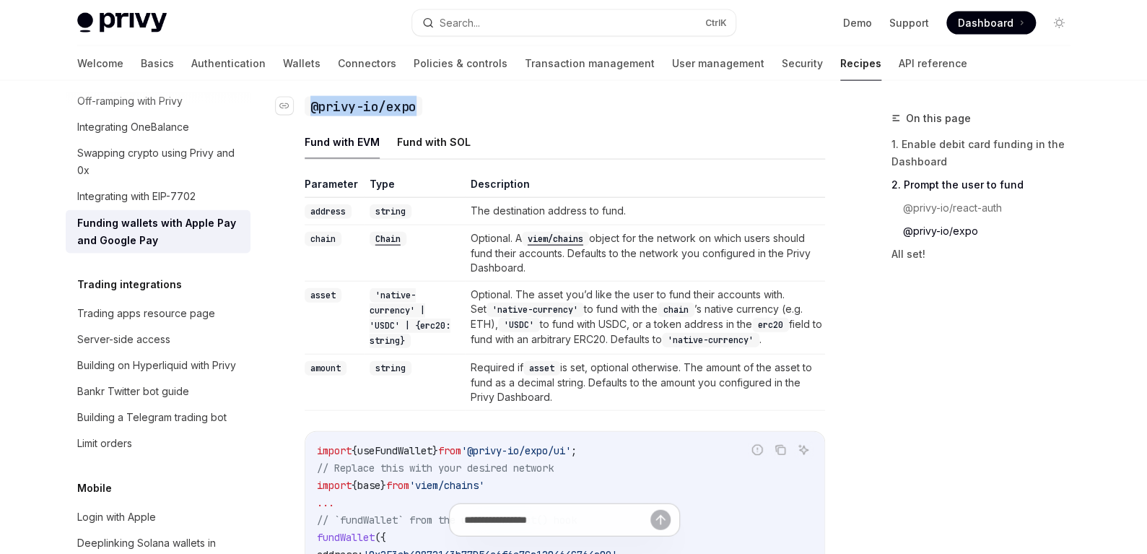
drag, startPoint x: 437, startPoint y: 123, endPoint x: 312, endPoint y: 126, distance: 124.2
click at [312, 116] on h3 "​ @privy-io/expo" at bounding box center [565, 106] width 520 height 20
copy code "@privy-io/expo"
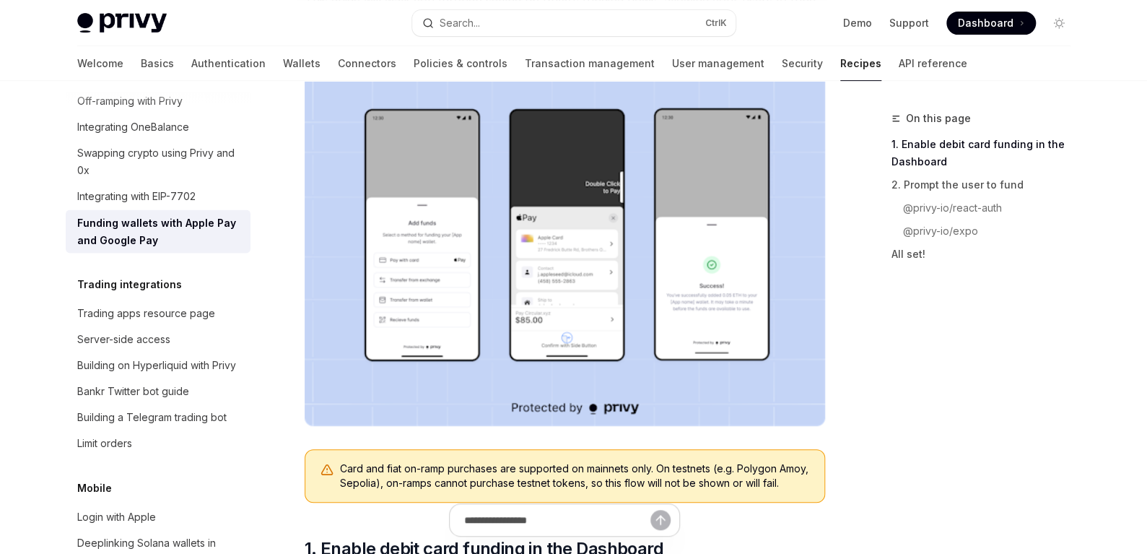
scroll to position [266, 0]
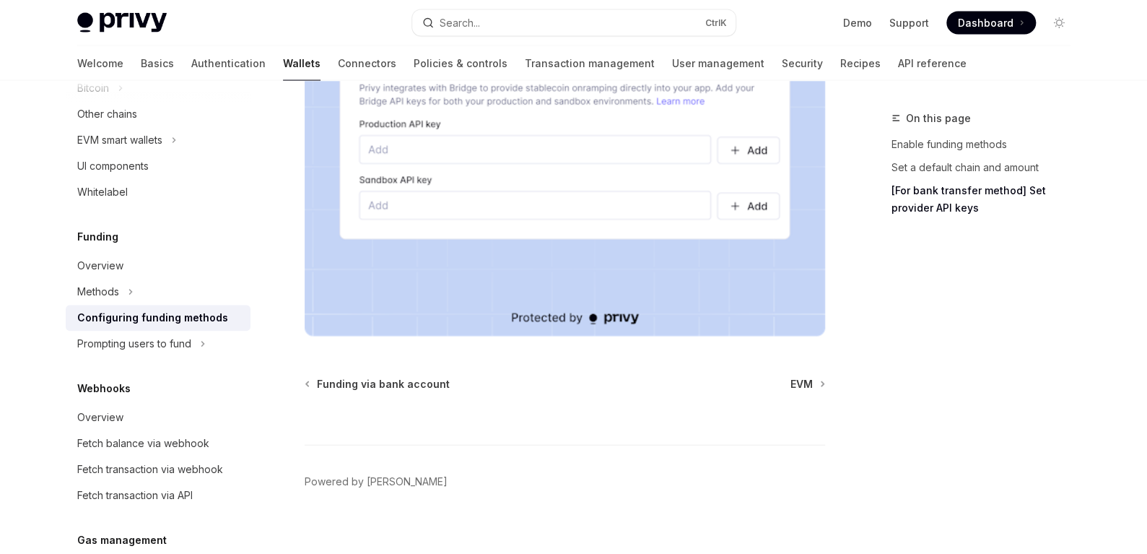
scroll to position [1462, 0]
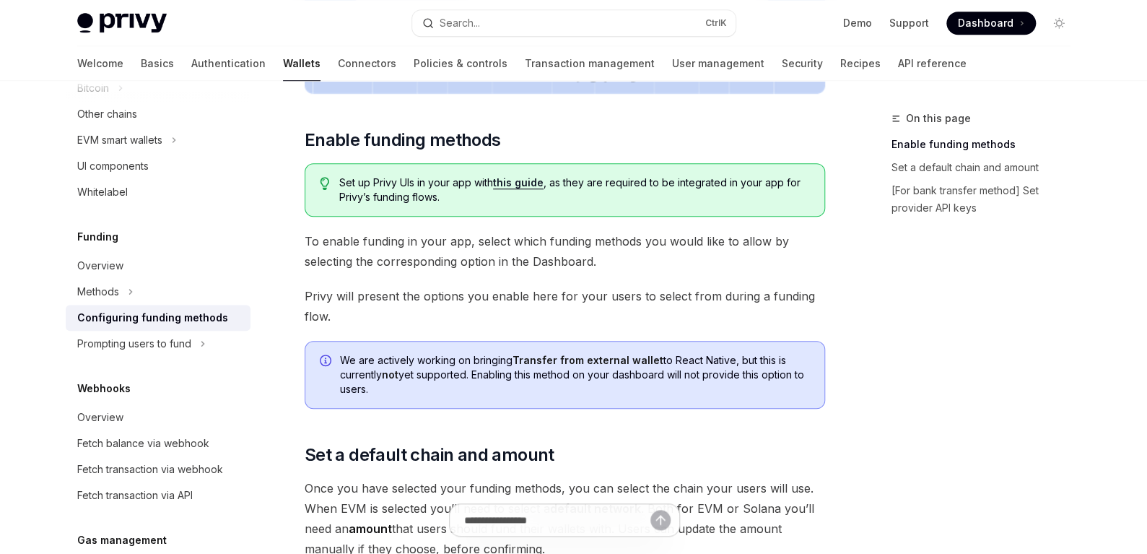
scroll to position [577, 0]
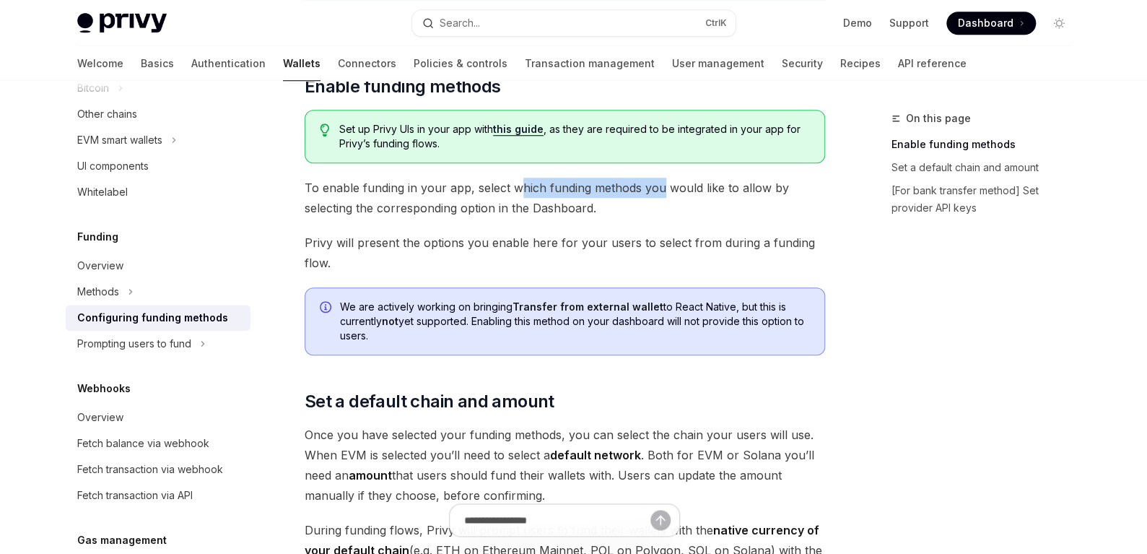
drag, startPoint x: 532, startPoint y: 188, endPoint x: 660, endPoint y: 192, distance: 127.8
click at [660, 192] on span "To enable funding in your app, select which funding methods you would like to a…" at bounding box center [565, 198] width 520 height 40
click at [528, 200] on span "To enable funding in your app, select which funding methods you would like to a…" at bounding box center [565, 198] width 520 height 40
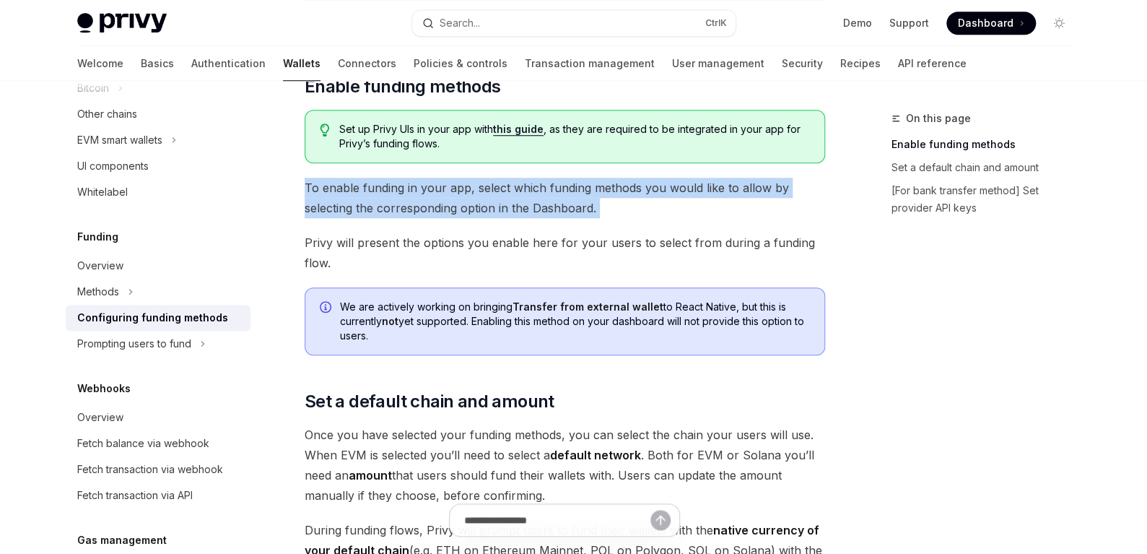
click at [528, 200] on span "To enable funding in your app, select which funding methods you would like to a…" at bounding box center [565, 198] width 520 height 40
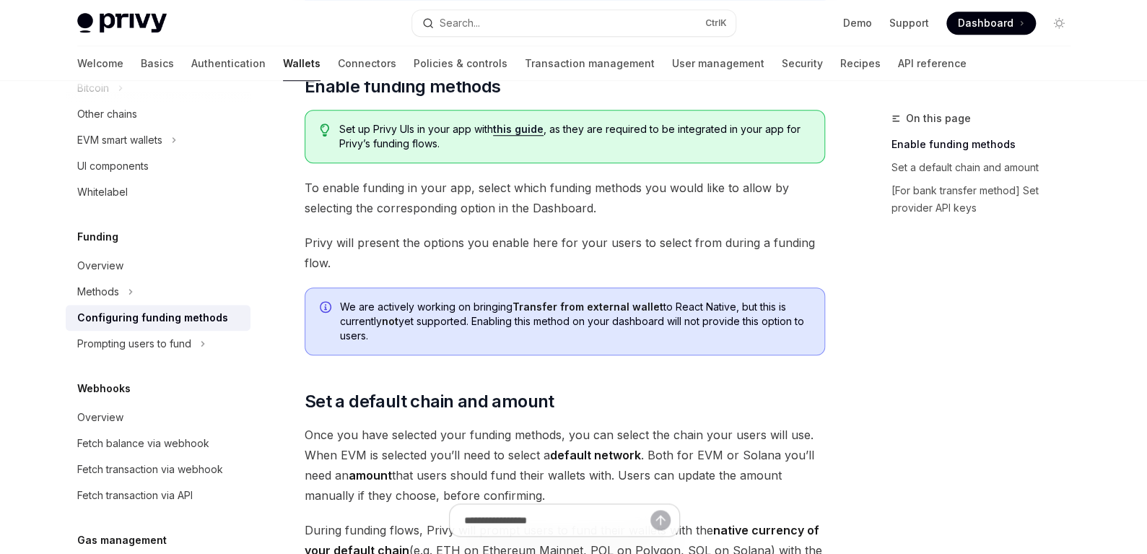
click at [450, 237] on span "Privy will present the options you enable here for your users to select from du…" at bounding box center [565, 252] width 520 height 40
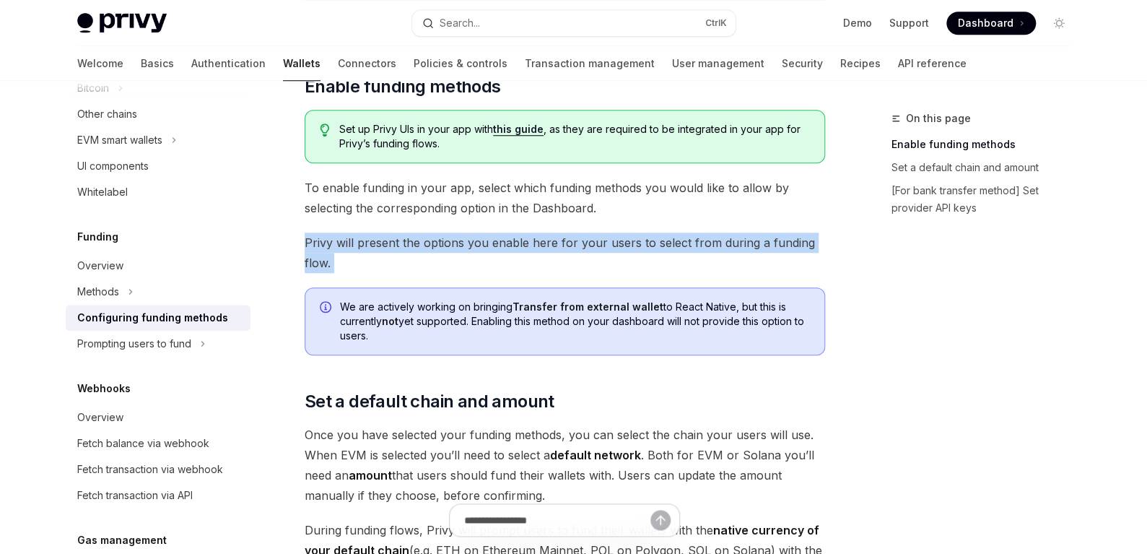
click at [450, 237] on span "Privy will present the options you enable here for your users to select from du…" at bounding box center [565, 252] width 520 height 40
click at [550, 245] on span "Privy will present the options you enable here for your users to select from du…" at bounding box center [565, 252] width 520 height 40
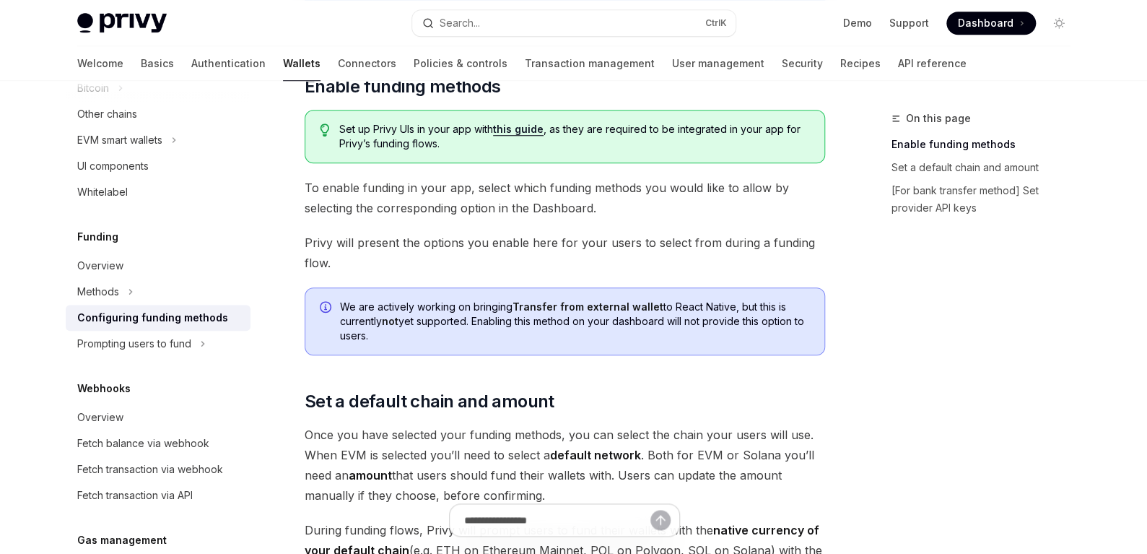
click at [486, 237] on span "Privy will present the options you enable here for your users to select from du…" at bounding box center [565, 252] width 520 height 40
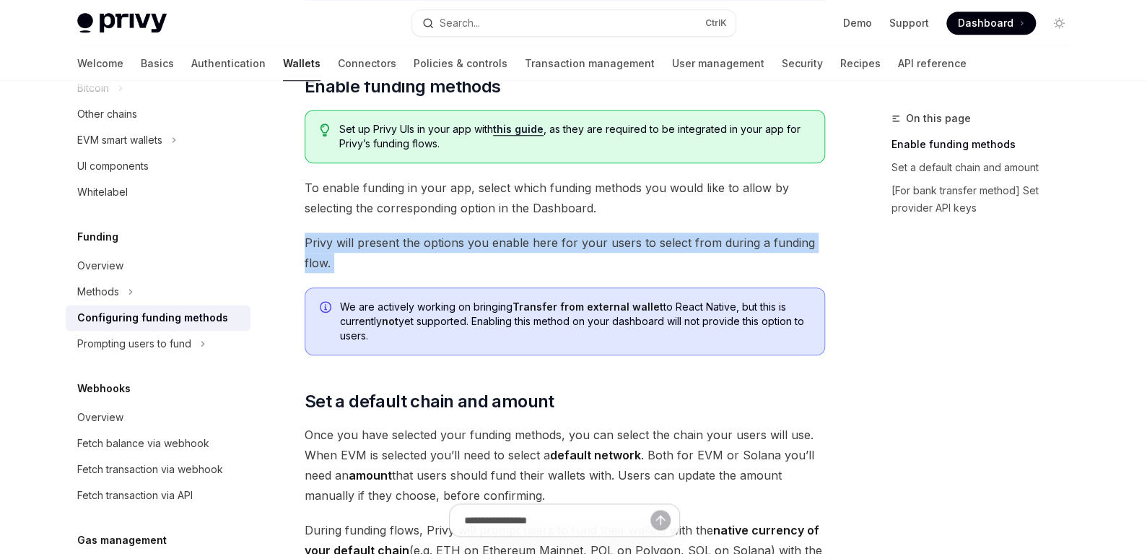
click at [486, 237] on span "Privy will present the options you enable here for your users to select from du…" at bounding box center [565, 252] width 520 height 40
click at [475, 240] on span "Privy will present the options you enable here for your users to select from du…" at bounding box center [565, 252] width 520 height 40
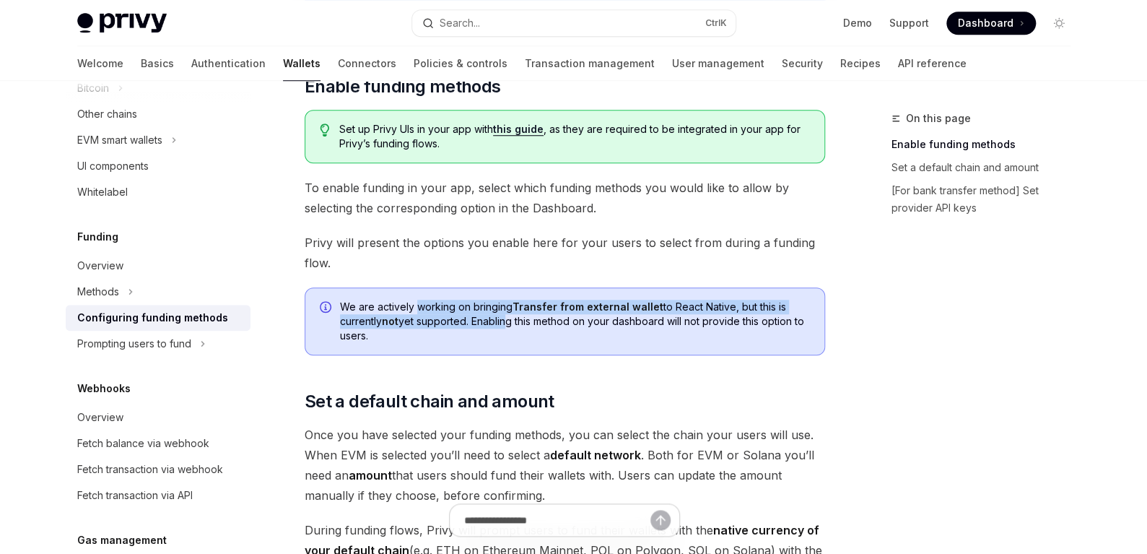
drag, startPoint x: 472, startPoint y: 313, endPoint x: 507, endPoint y: 314, distance: 34.6
click at [505, 314] on span "We are actively working on bringing Transfer from external wallet to React Nati…" at bounding box center [575, 320] width 470 height 43
click at [568, 303] on strong "Transfer from external wallet" at bounding box center [587, 306] width 151 height 12
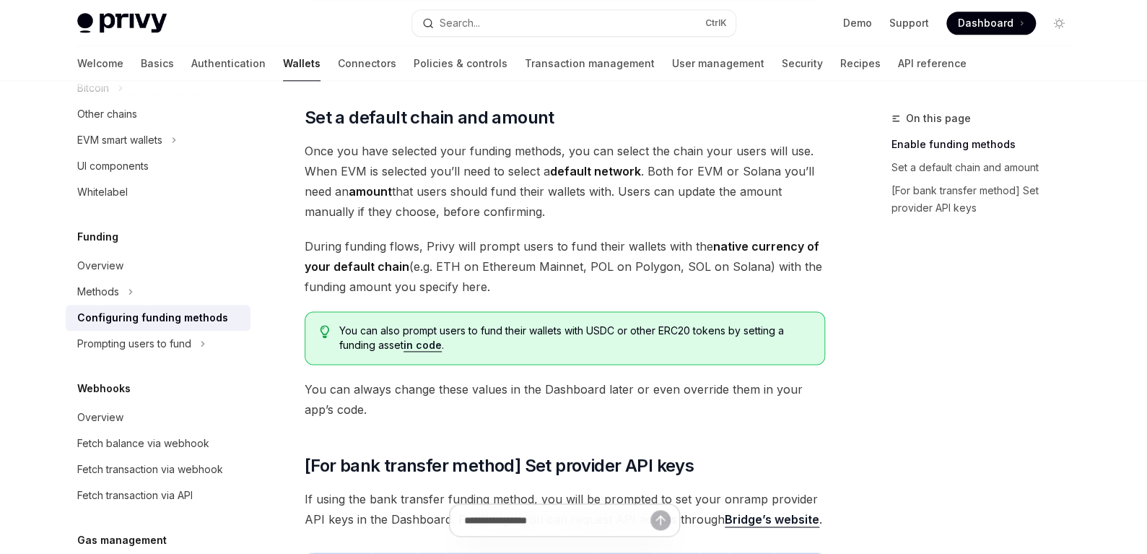
scroll to position [865, 0]
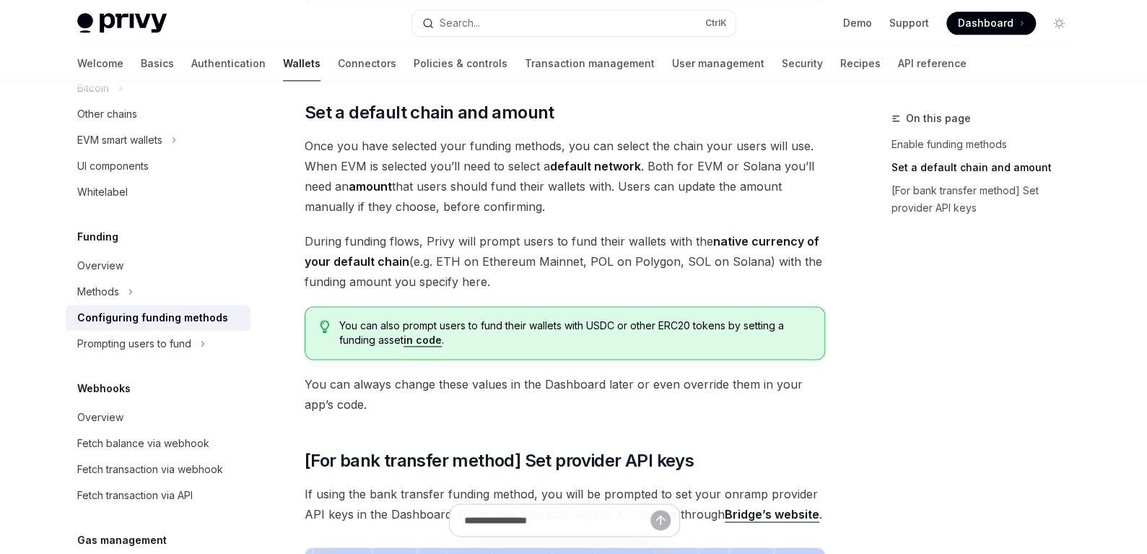
click at [421, 336] on link "in code" at bounding box center [422, 339] width 38 height 13
type textarea "*"
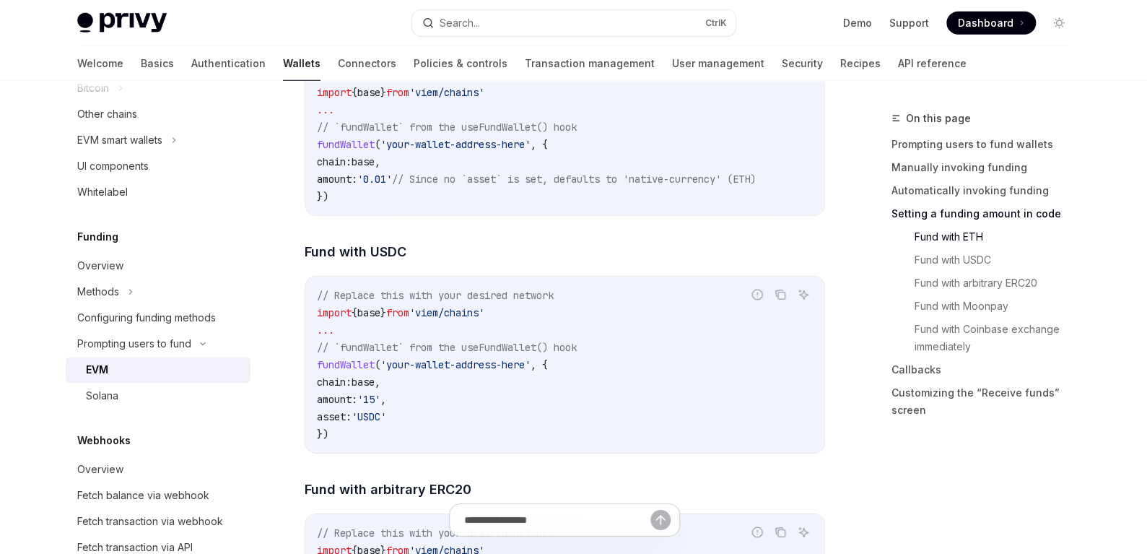
scroll to position [2093, 0]
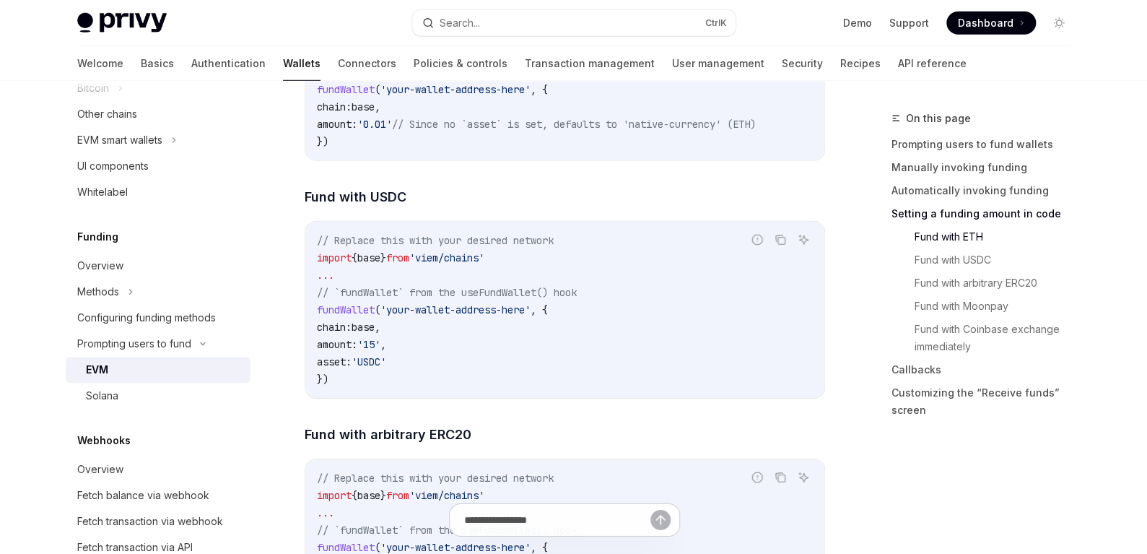
click at [366, 310] on span "fundWallet" at bounding box center [346, 309] width 58 height 13
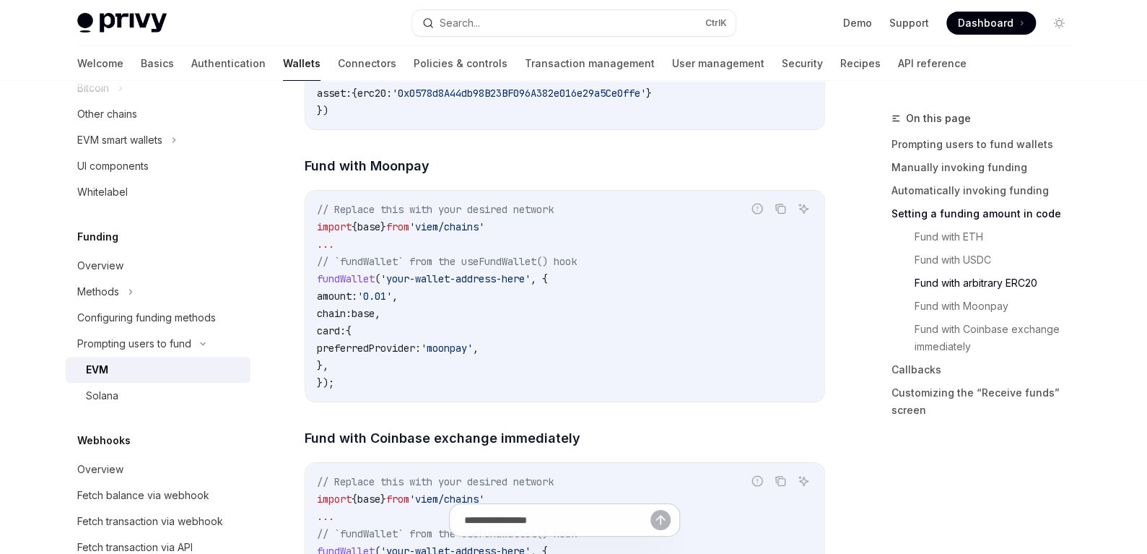
scroll to position [2598, 0]
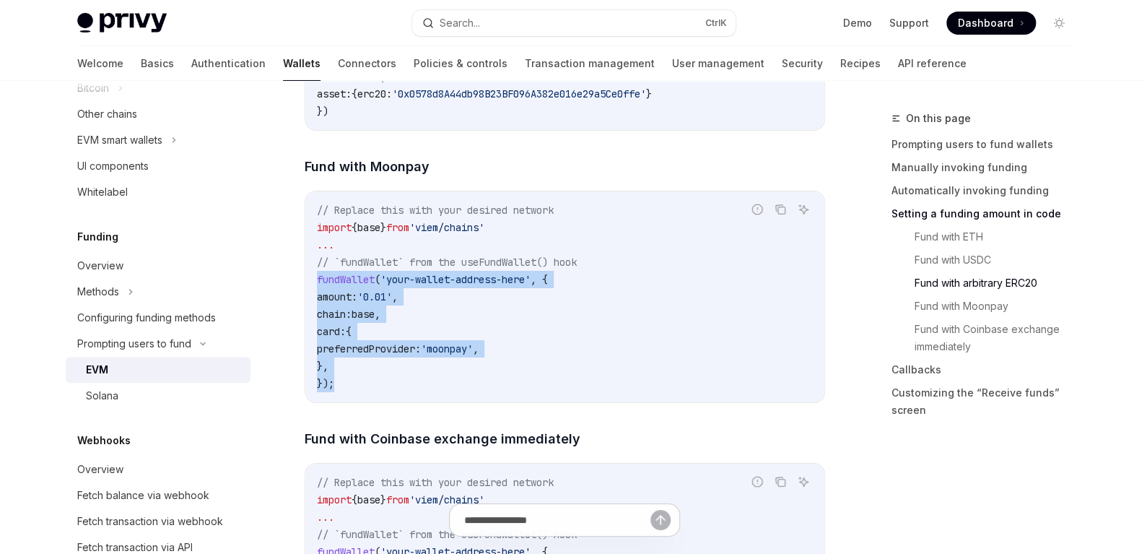
drag, startPoint x: 315, startPoint y: 275, endPoint x: 390, endPoint y: 374, distance: 124.1
click at [390, 374] on div "// Replace this with your desired network import { base } from 'viem/chains' ..…" at bounding box center [564, 296] width 519 height 211
copy code "fundWallet ( 'your-wallet-address-here' , { amount: '0.01' , chain: base , card…"
click at [493, 305] on code "// Replace this with your desired network import { base } from 'viem/chains' ..…" at bounding box center [565, 296] width 496 height 191
drag, startPoint x: 312, startPoint y: 275, endPoint x: 381, endPoint y: 375, distance: 121.3
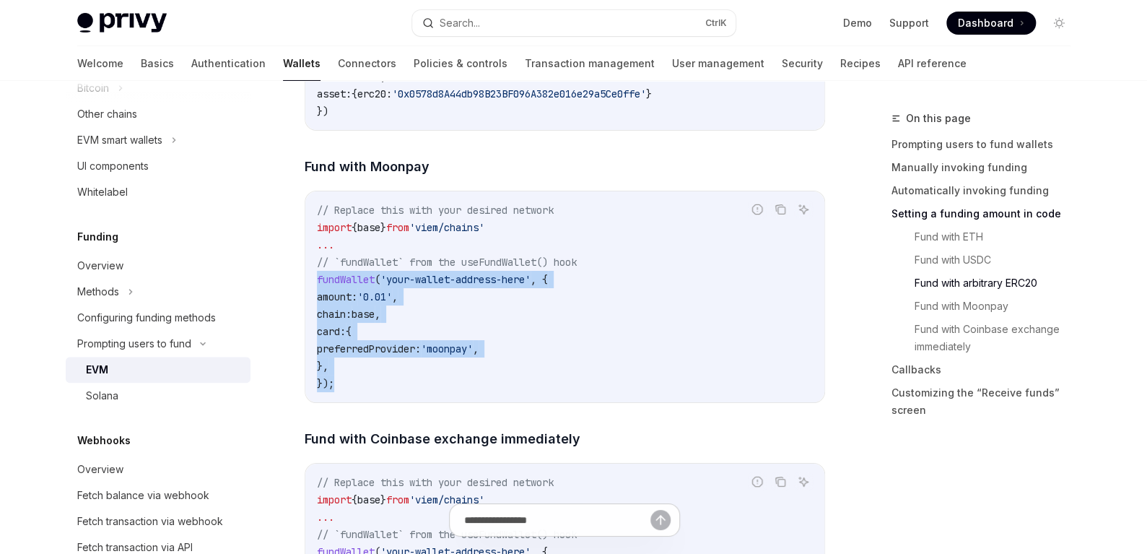
click at [381, 375] on div "// Replace this with your desired network import { base } from 'viem/chains' ..…" at bounding box center [564, 296] width 519 height 211
copy code "fundWallet ( 'your-wallet-address-here' , { amount: '0.01' , chain: base , card…"
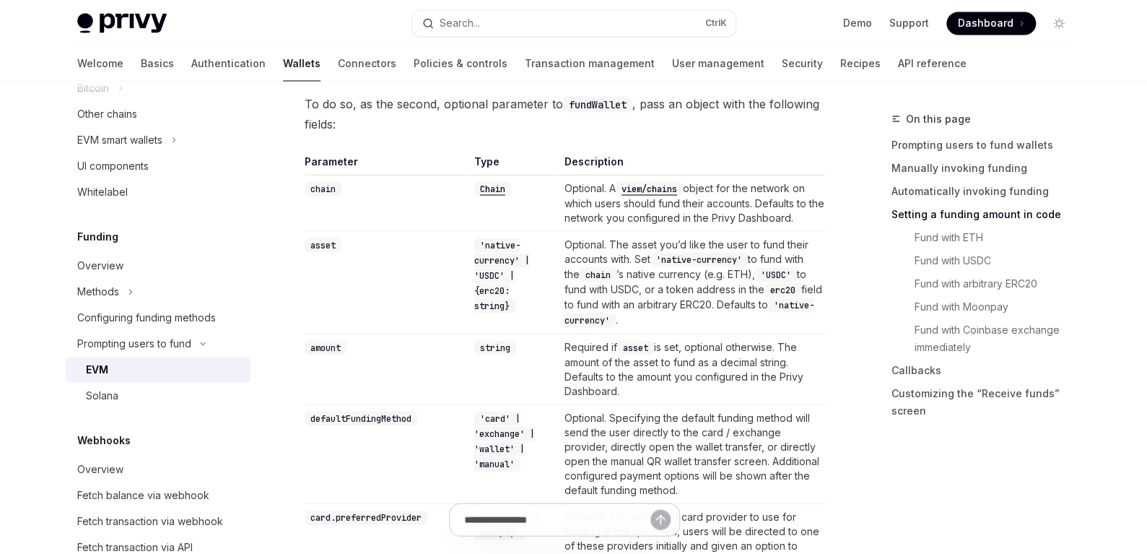
scroll to position [1299, 0]
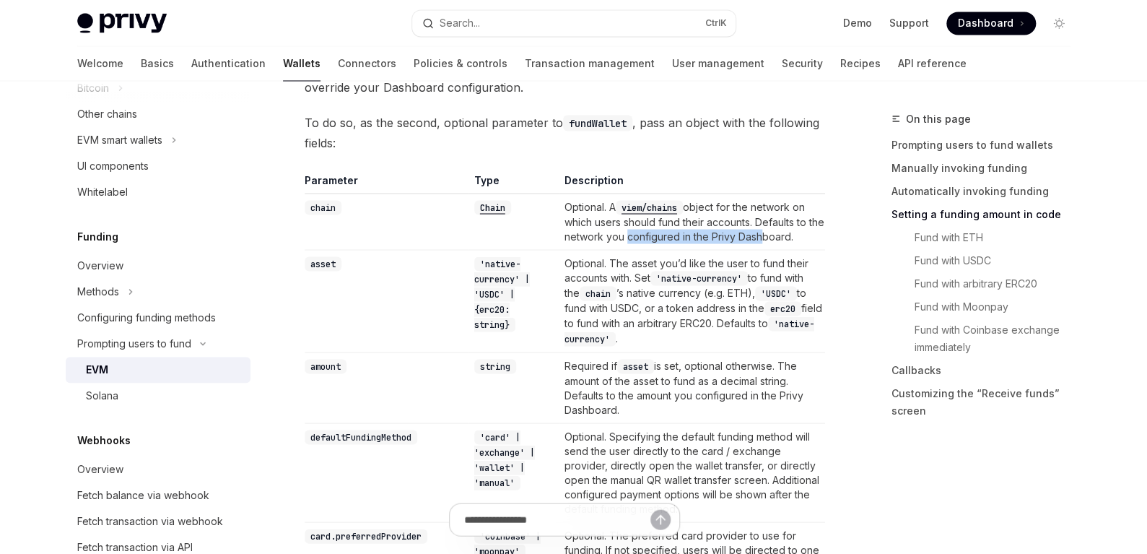
drag, startPoint x: 649, startPoint y: 234, endPoint x: 780, endPoint y: 232, distance: 131.4
click at [780, 232] on td "Optional. A viem/chains object for the network on which users should fund their…" at bounding box center [692, 221] width 266 height 56
click at [792, 229] on td "Optional. A viem/chains object for the network on which users should fund their…" at bounding box center [692, 221] width 266 height 56
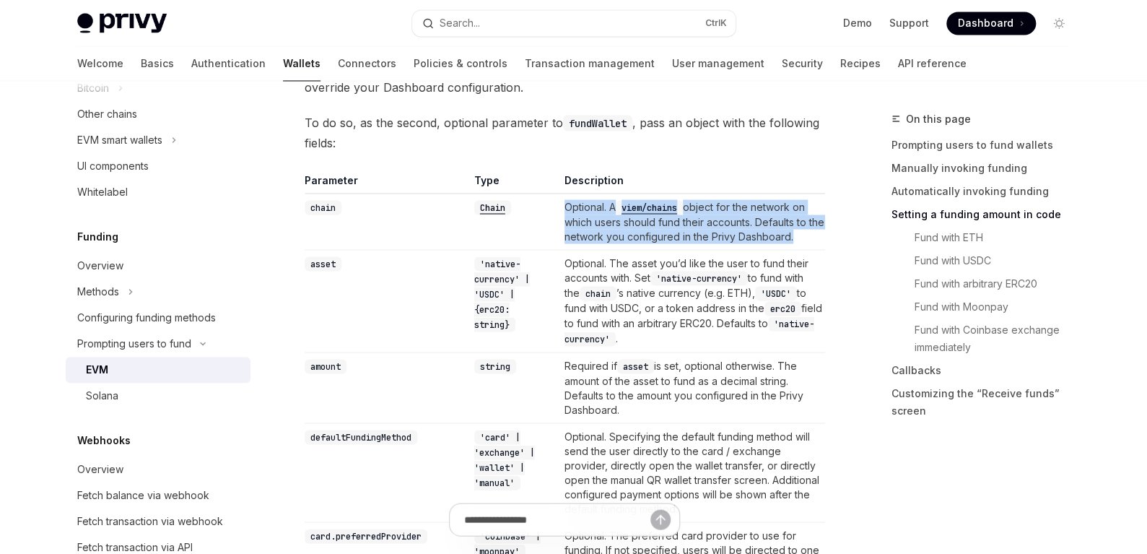
click at [792, 229] on td "Optional. A viem/chains object for the network on which users should fund their…" at bounding box center [692, 221] width 266 height 56
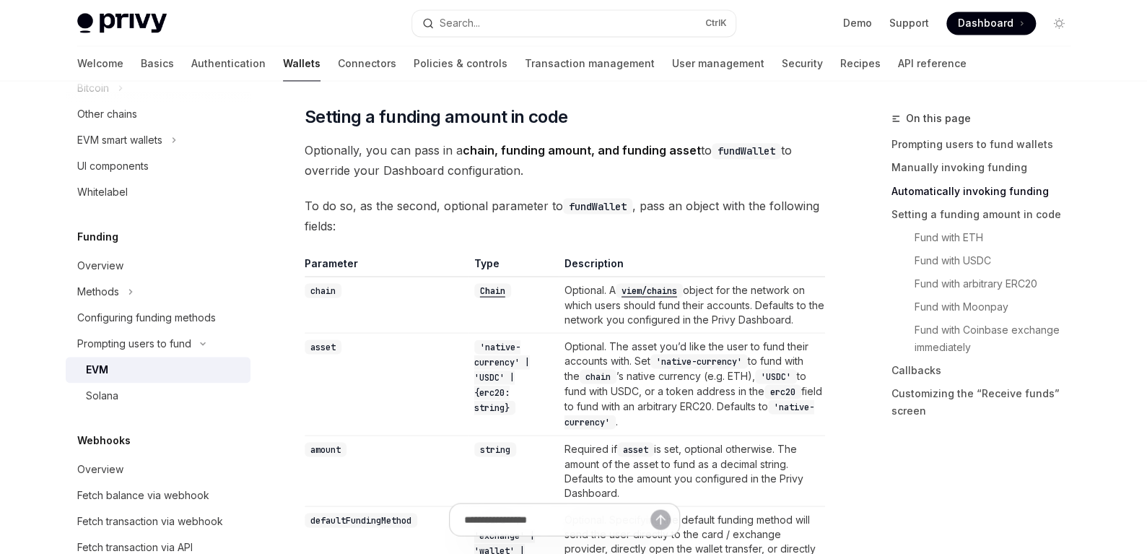
scroll to position [1227, 0]
